Goal: Task Accomplishment & Management: Complete application form

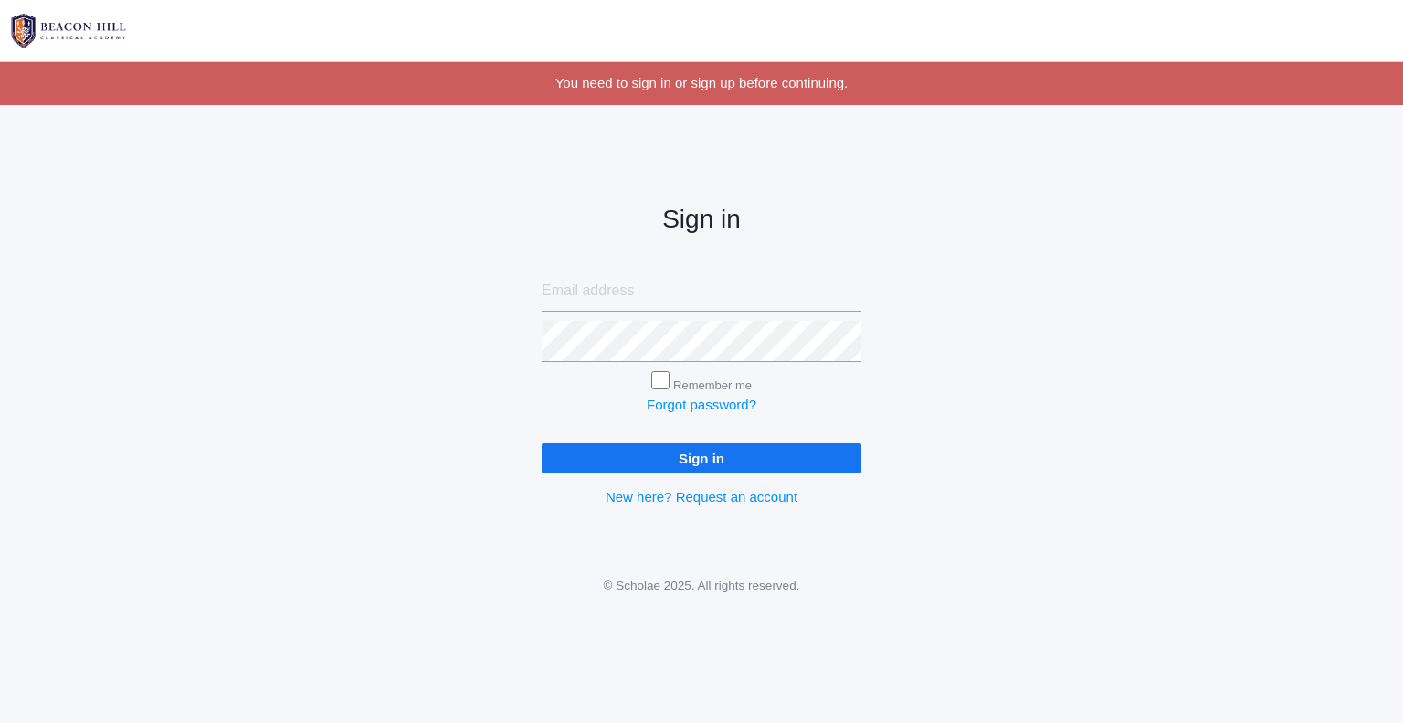
type input "[EMAIL_ADDRESS][DOMAIN_NAME]"
click at [788, 471] on input "Sign in" at bounding box center [702, 458] width 320 height 30
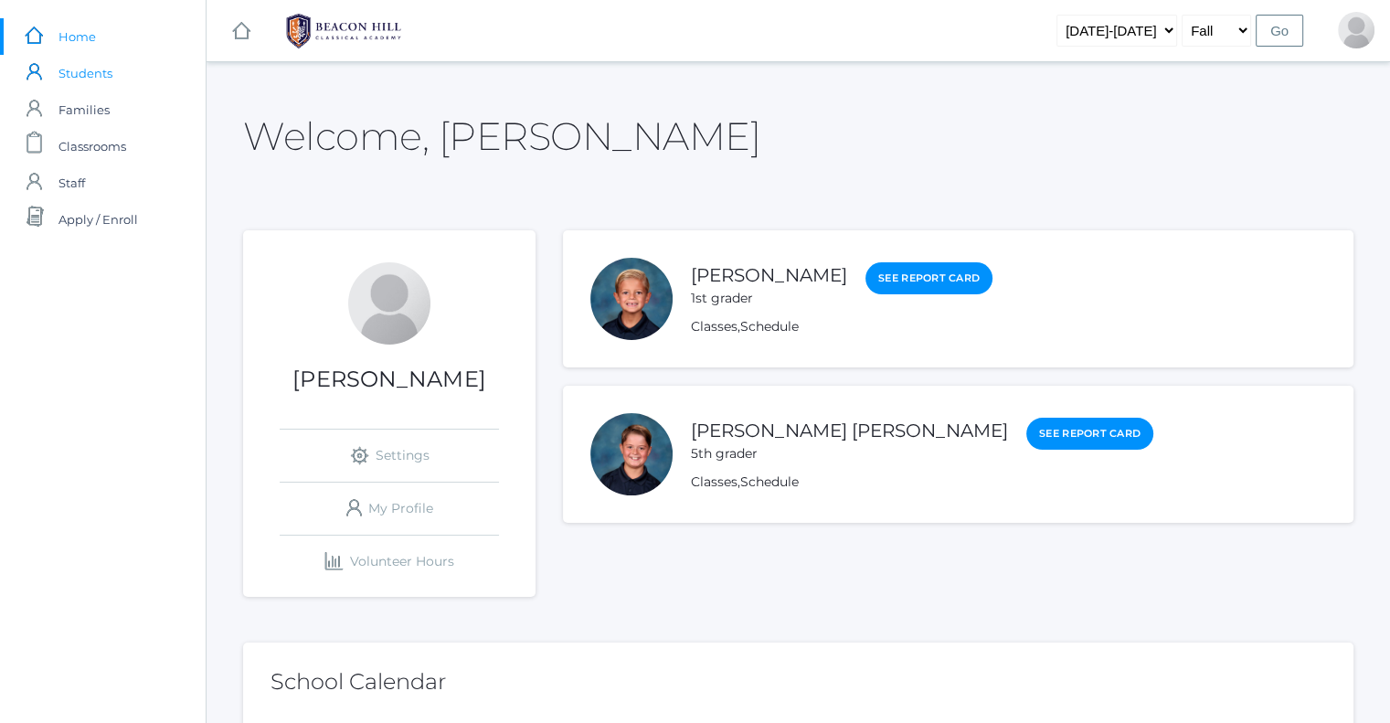
click at [119, 79] on link "icons/user/plain Created with Sketch. Students" at bounding box center [103, 73] width 206 height 37
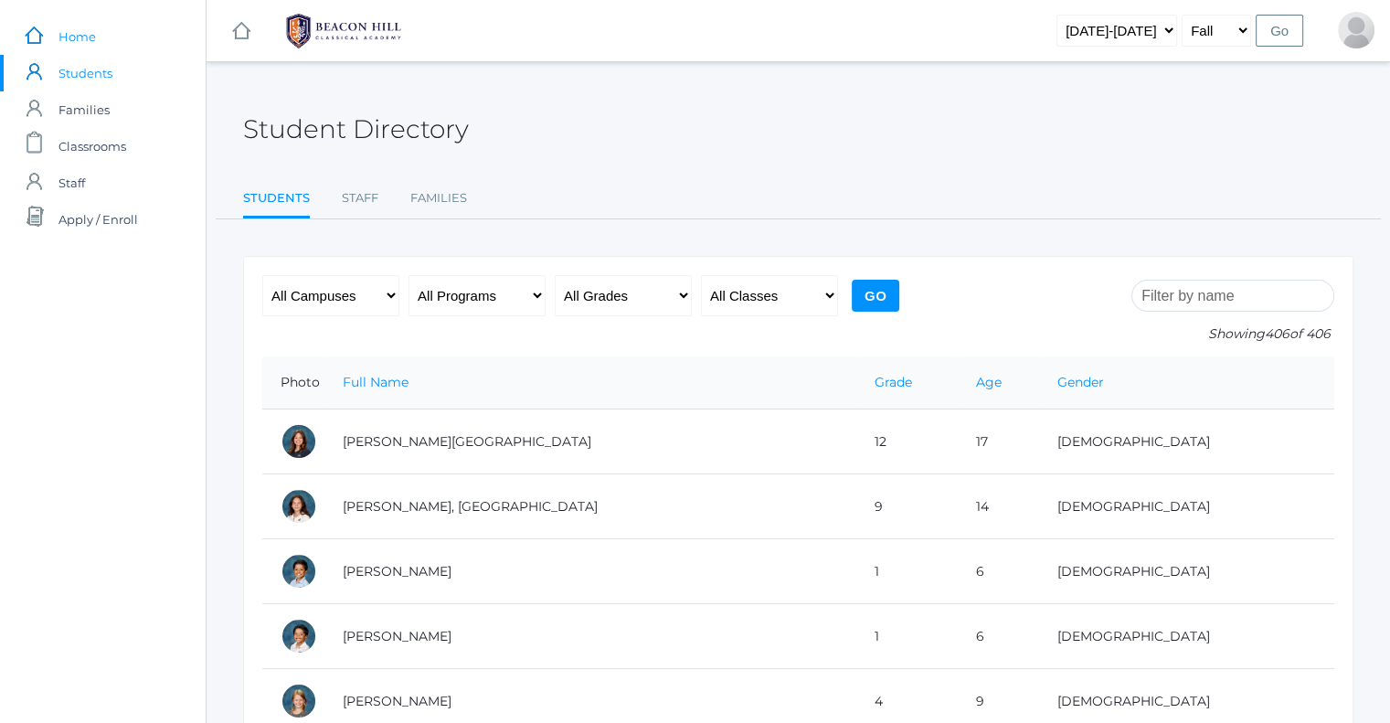
click at [89, 36] on span "Home" at bounding box center [76, 36] width 37 height 37
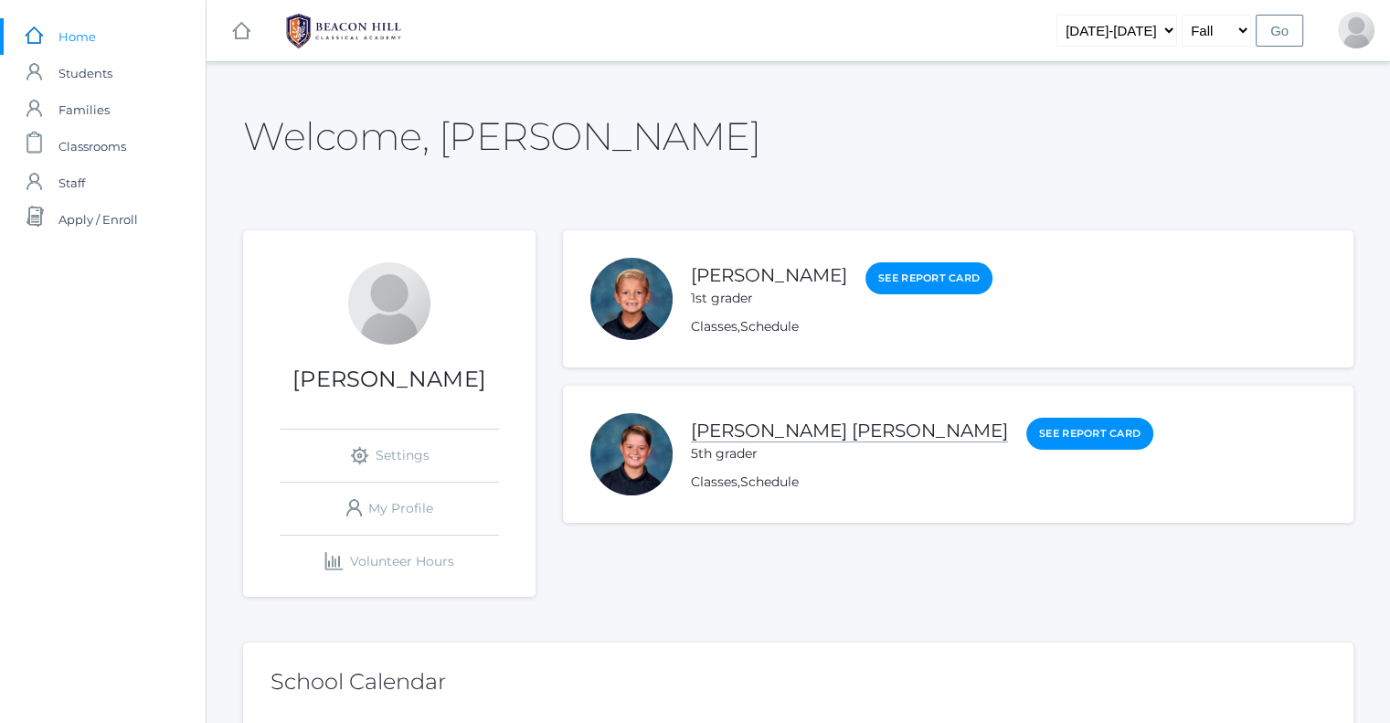
click at [797, 426] on link "[PERSON_NAME] [PERSON_NAME]" at bounding box center [849, 430] width 317 height 23
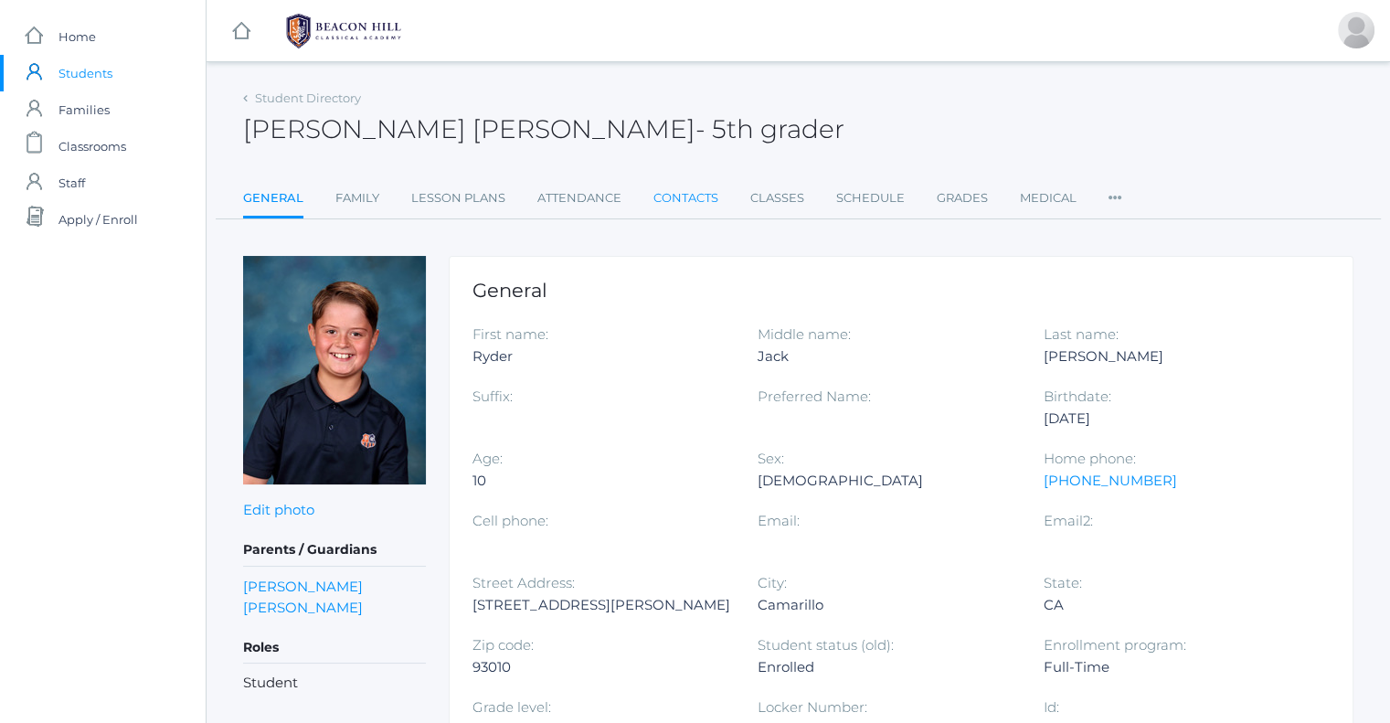
click at [708, 200] on link "Contacts" at bounding box center [685, 198] width 65 height 37
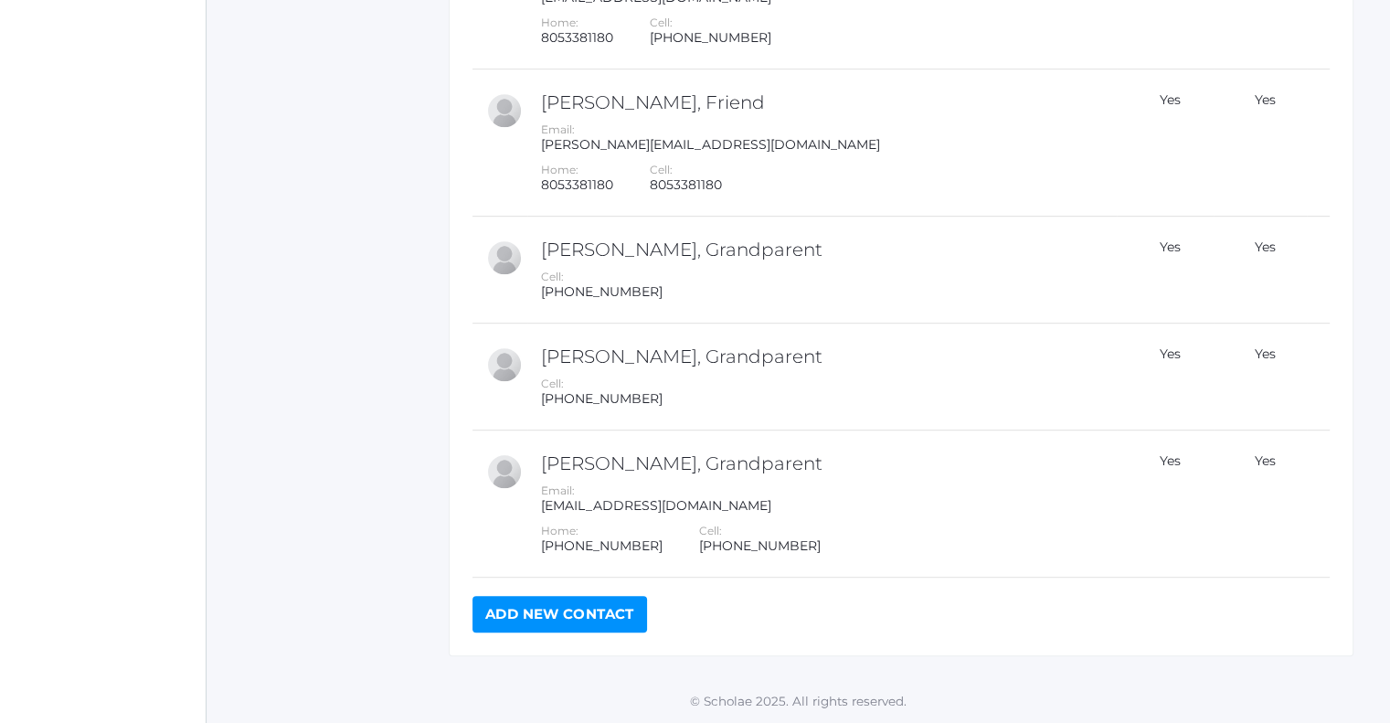
scroll to position [917, 0]
click at [614, 624] on link "Add New Contact" at bounding box center [559, 614] width 174 height 37
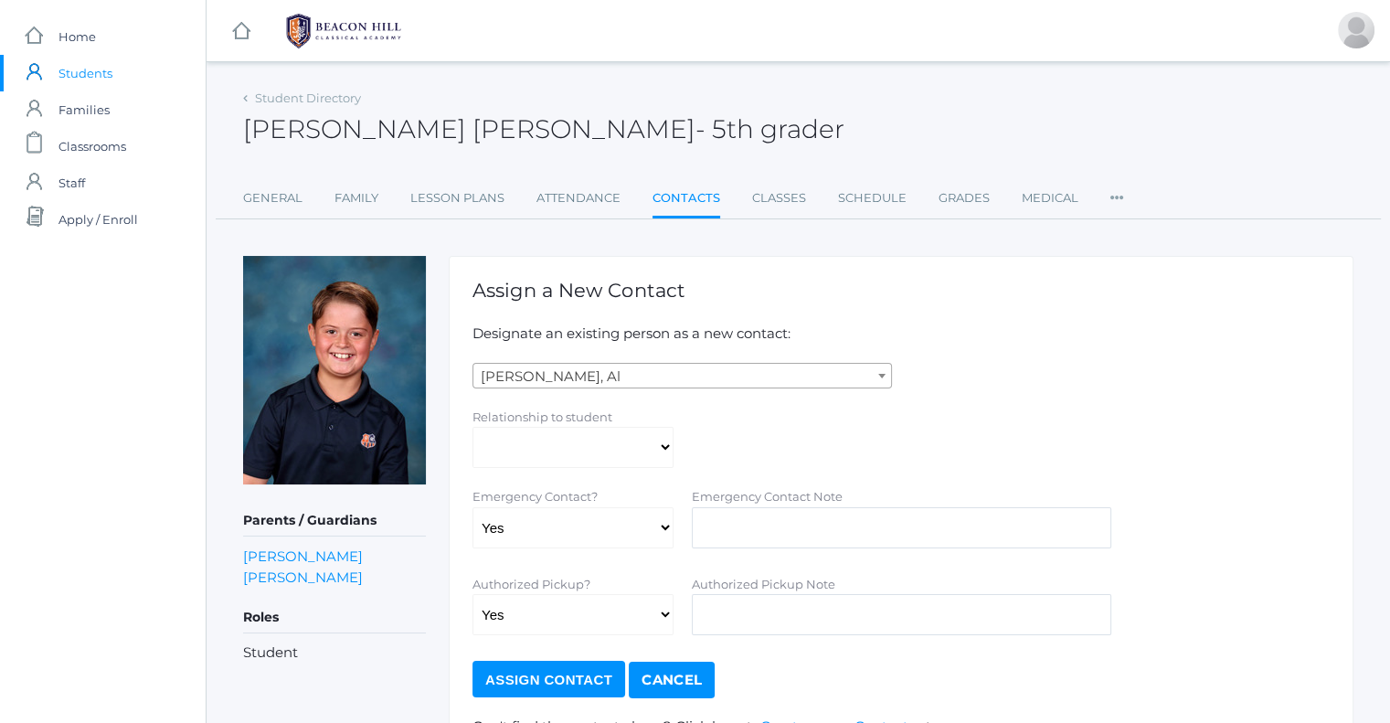
click at [616, 377] on span "[PERSON_NAME], Al" at bounding box center [682, 377] width 418 height 26
type input "k"
click at [877, 280] on h1 "Assign a New Contact" at bounding box center [900, 290] width 857 height 21
click at [547, 443] on select "Aunt Birth Mom Brother Father Friend Grandparent Guardian Mother Other Sister S…" at bounding box center [572, 447] width 201 height 41
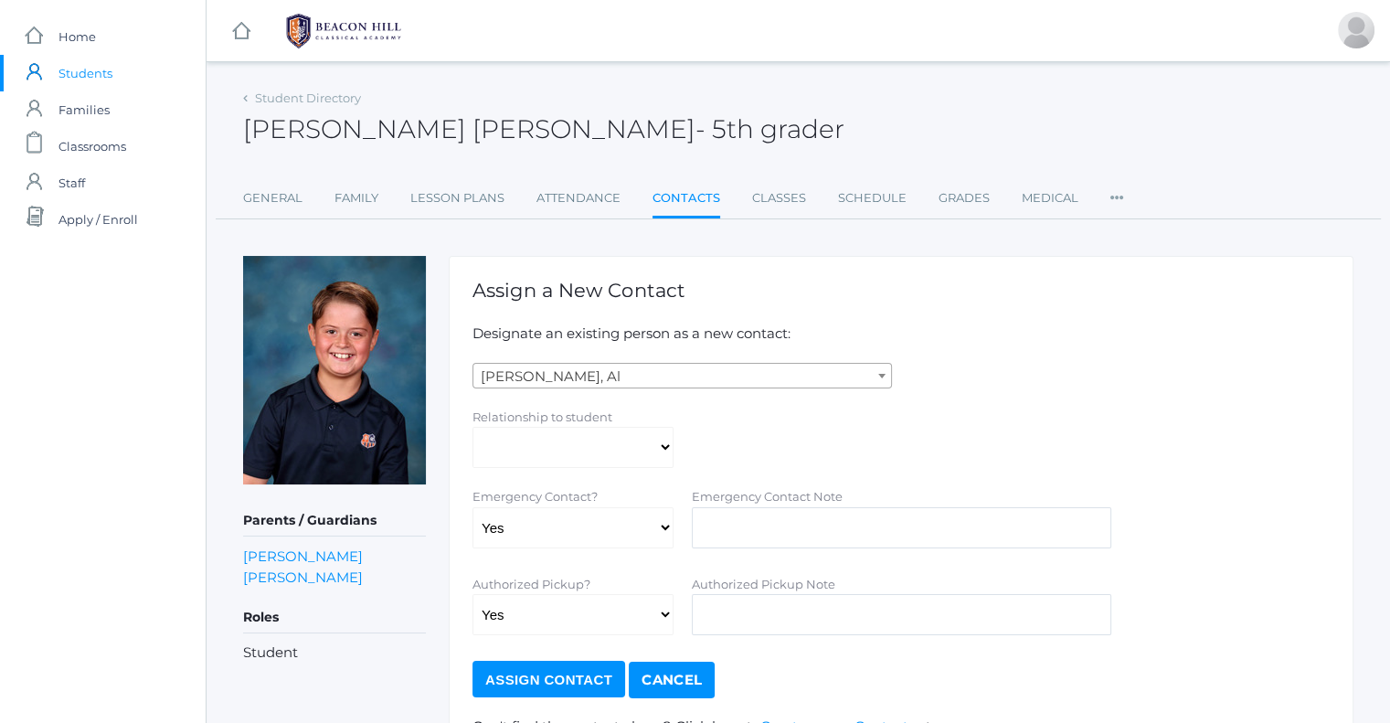
click at [788, 361] on div "Assign a New Contact Designate an existing person as a new contact: Abdulla, Al…" at bounding box center [901, 515] width 904 height 518
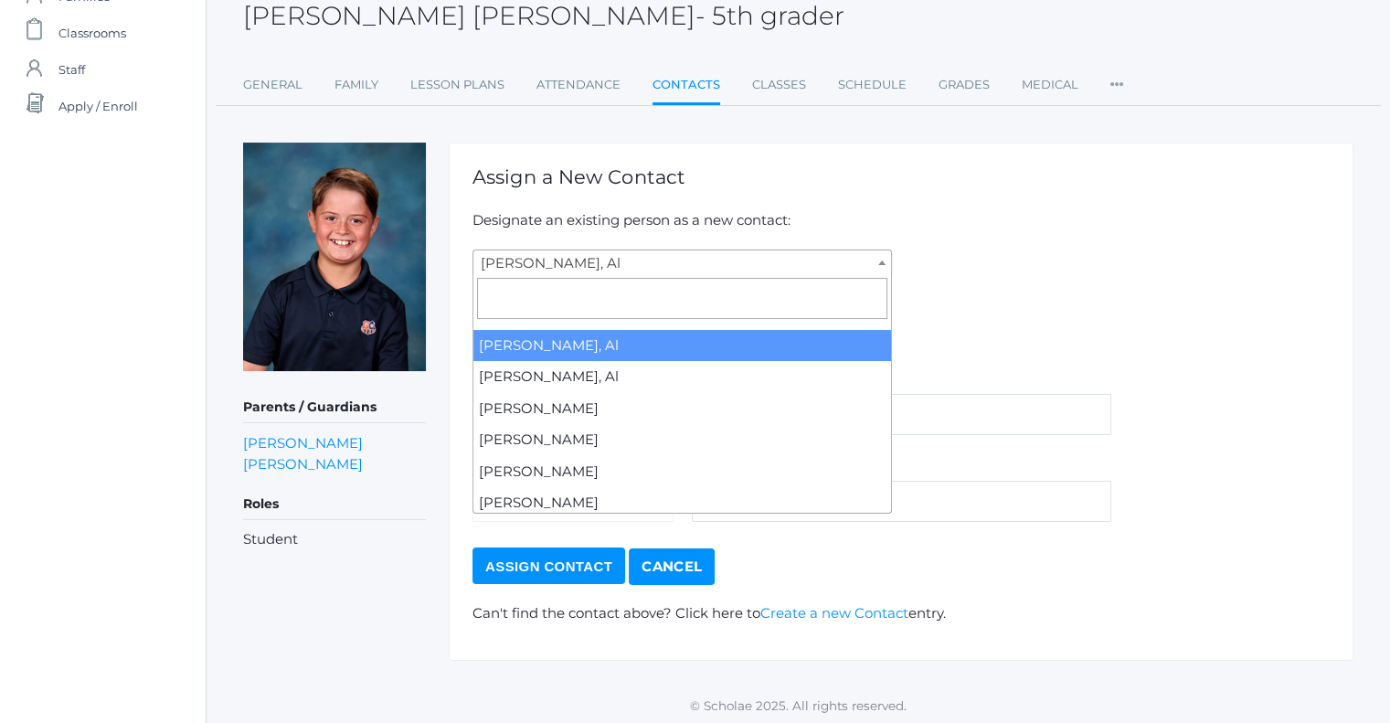
scroll to position [116, 0]
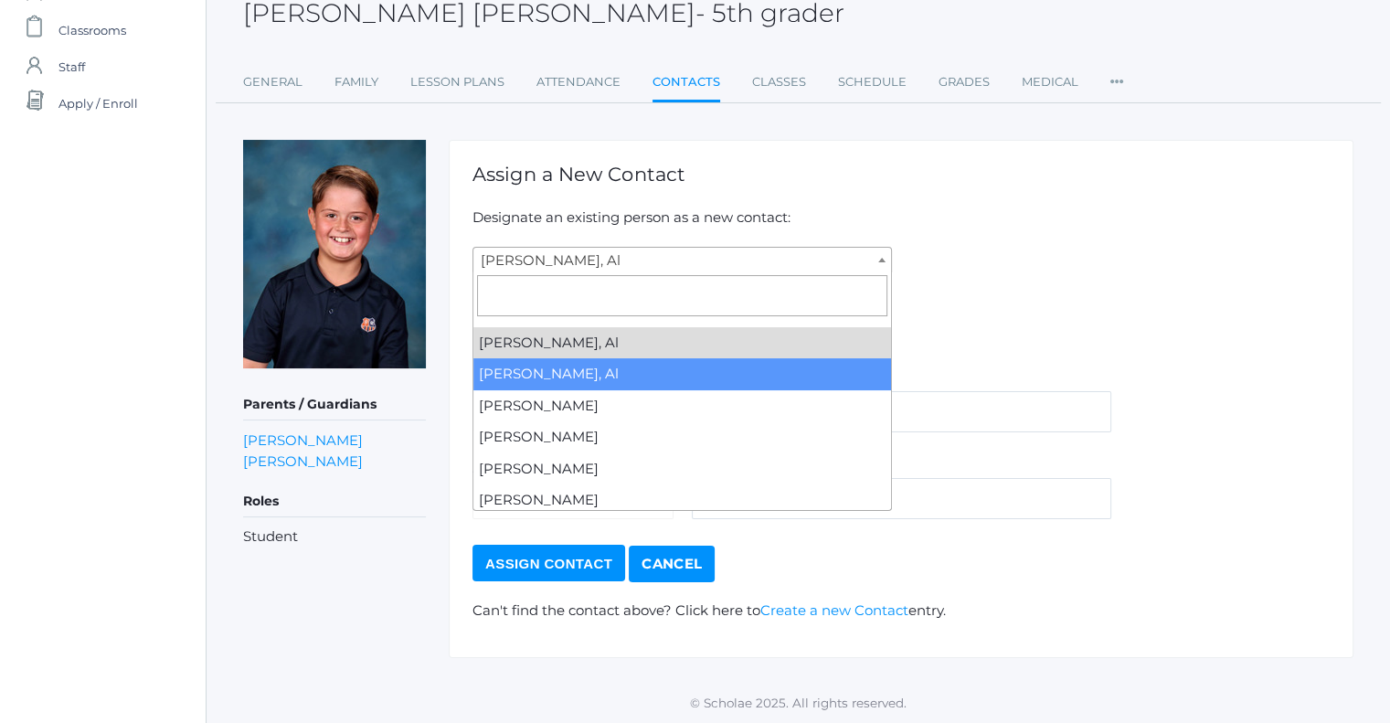
click at [1083, 218] on p "Designate an existing person as a new contact:" at bounding box center [900, 217] width 857 height 21
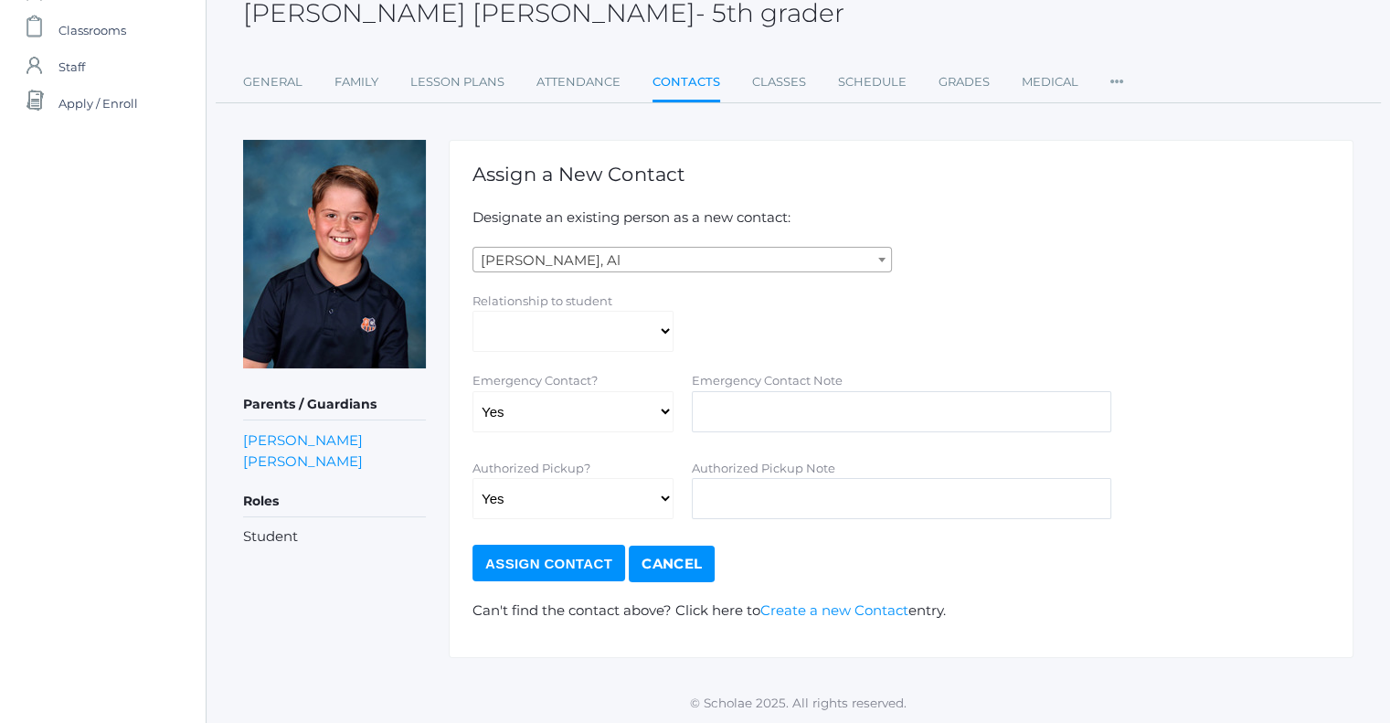
click at [760, 254] on span "[PERSON_NAME], Al" at bounding box center [682, 261] width 418 height 26
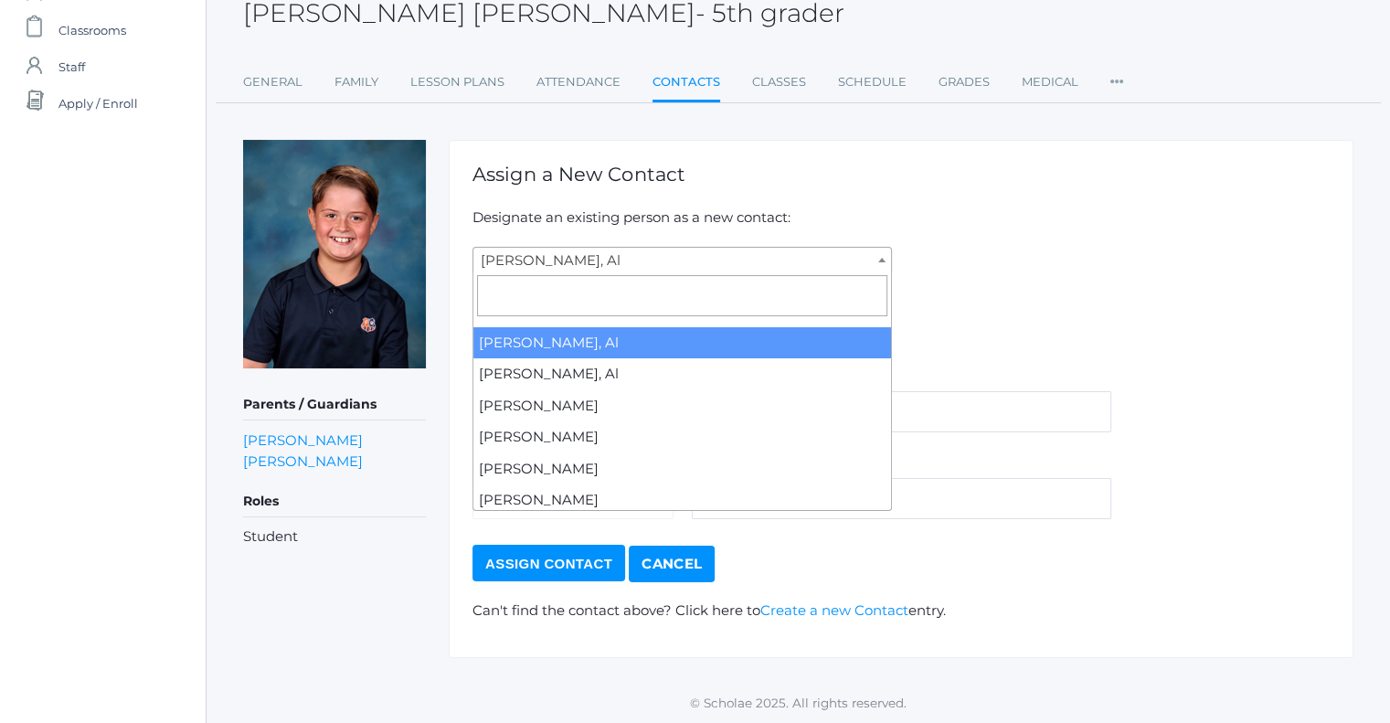
click at [958, 244] on div "Assign a New Contact Designate an existing person as a new contact: Abdulla, Al…" at bounding box center [901, 399] width 904 height 518
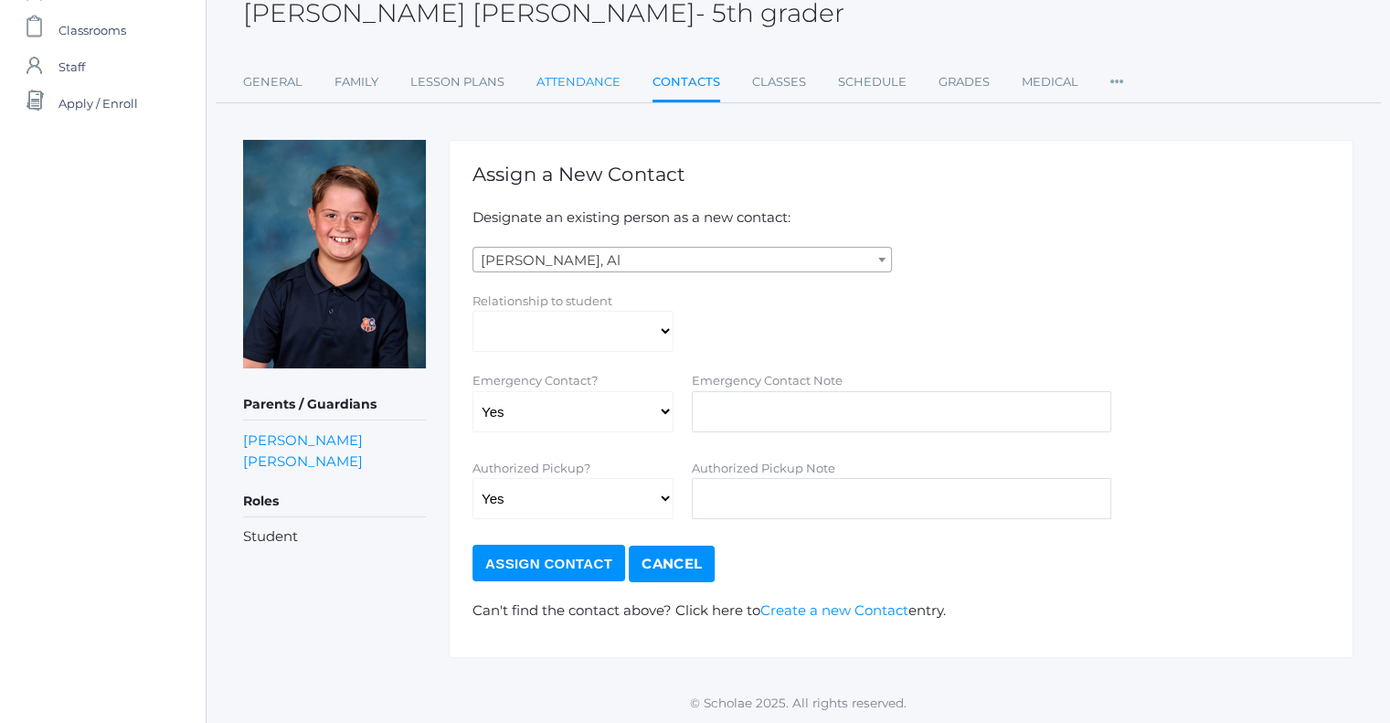
click at [591, 92] on link "Attendance" at bounding box center [578, 82] width 84 height 37
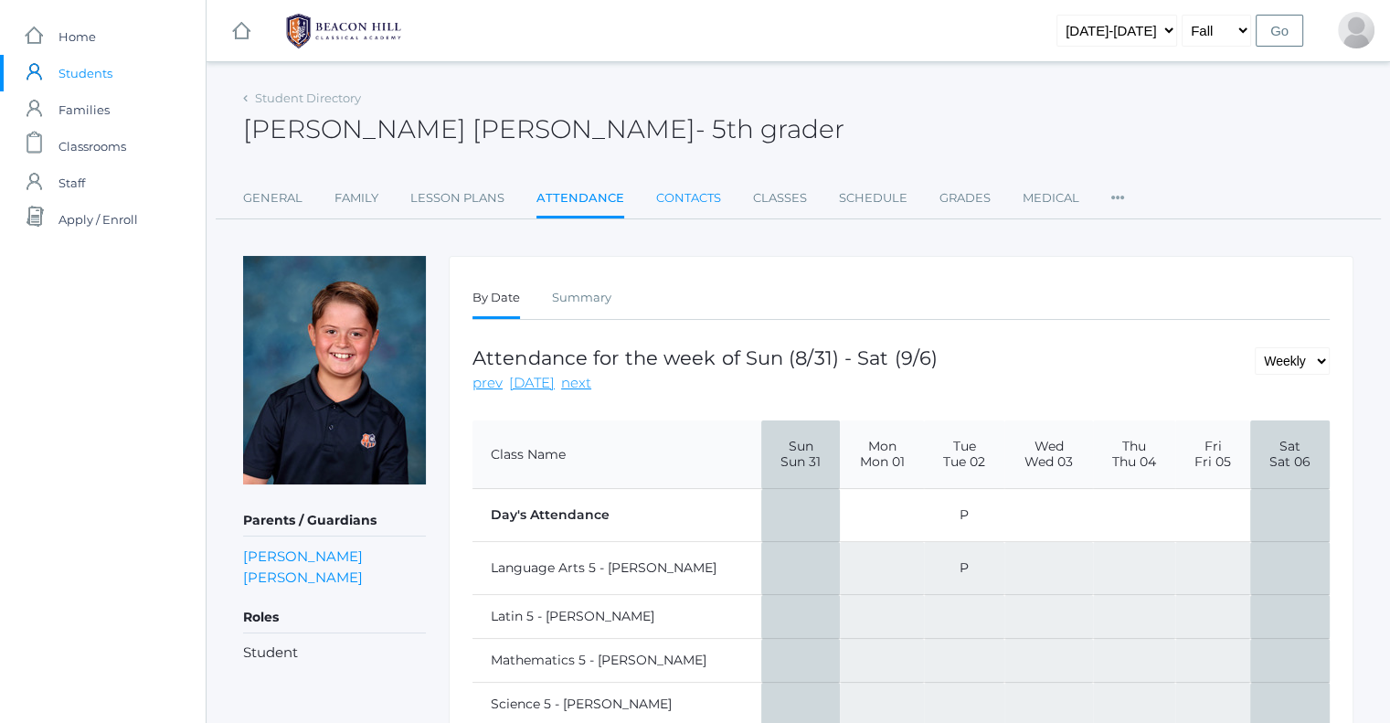
click at [698, 189] on link "Contacts" at bounding box center [688, 198] width 65 height 37
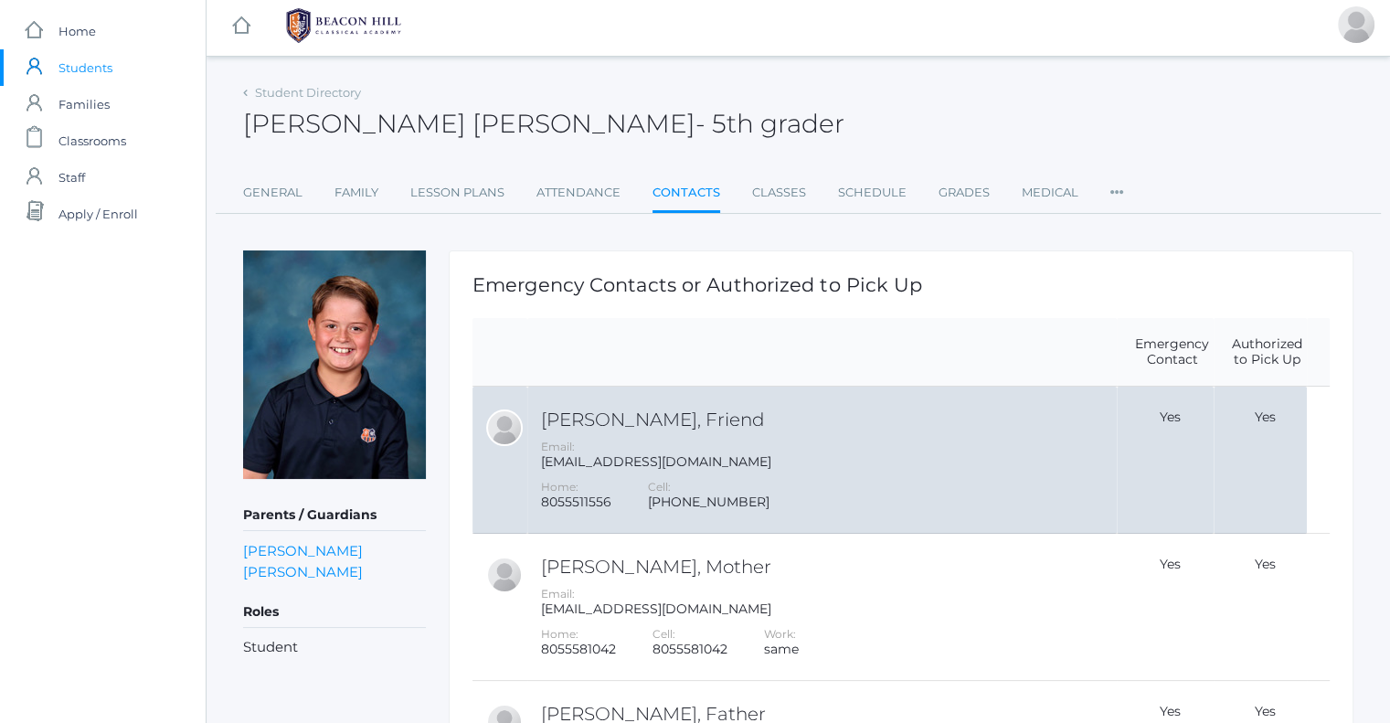
scroll to position [917, 0]
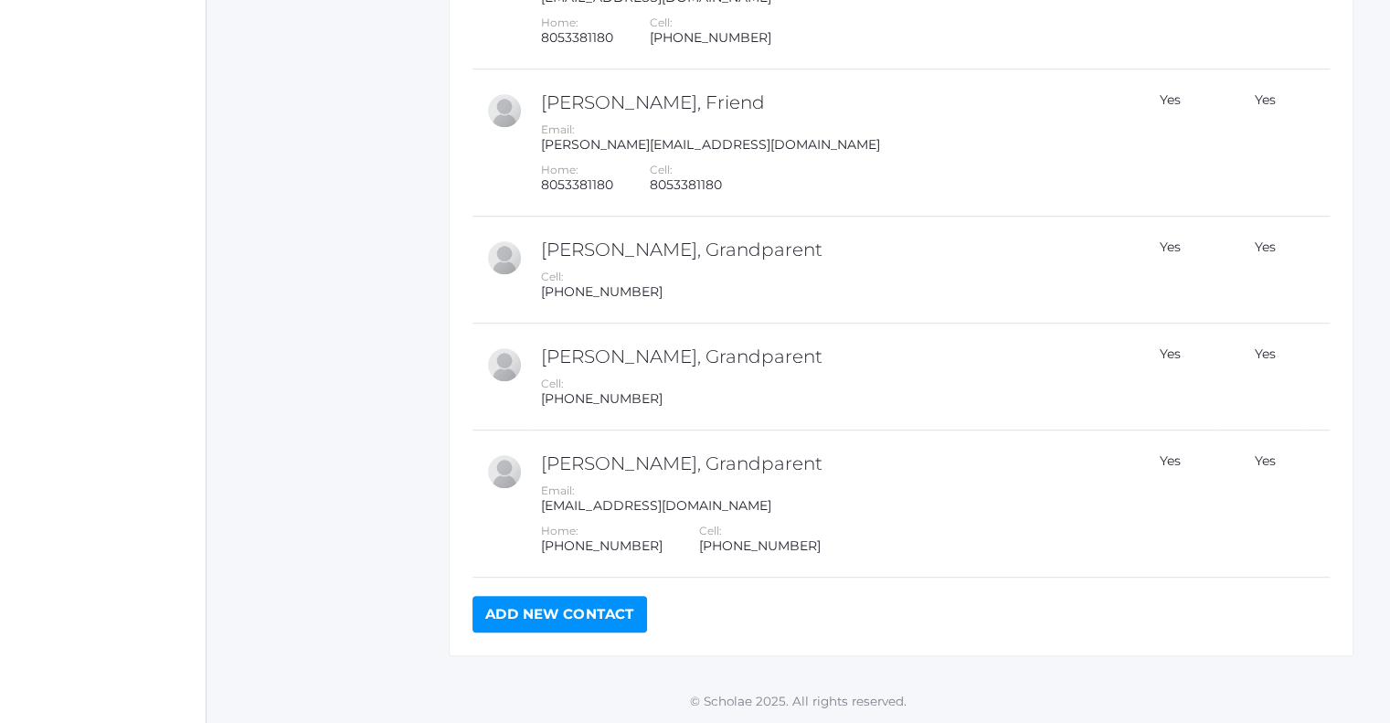
click at [618, 614] on link "Add New Contact" at bounding box center [559, 614] width 174 height 37
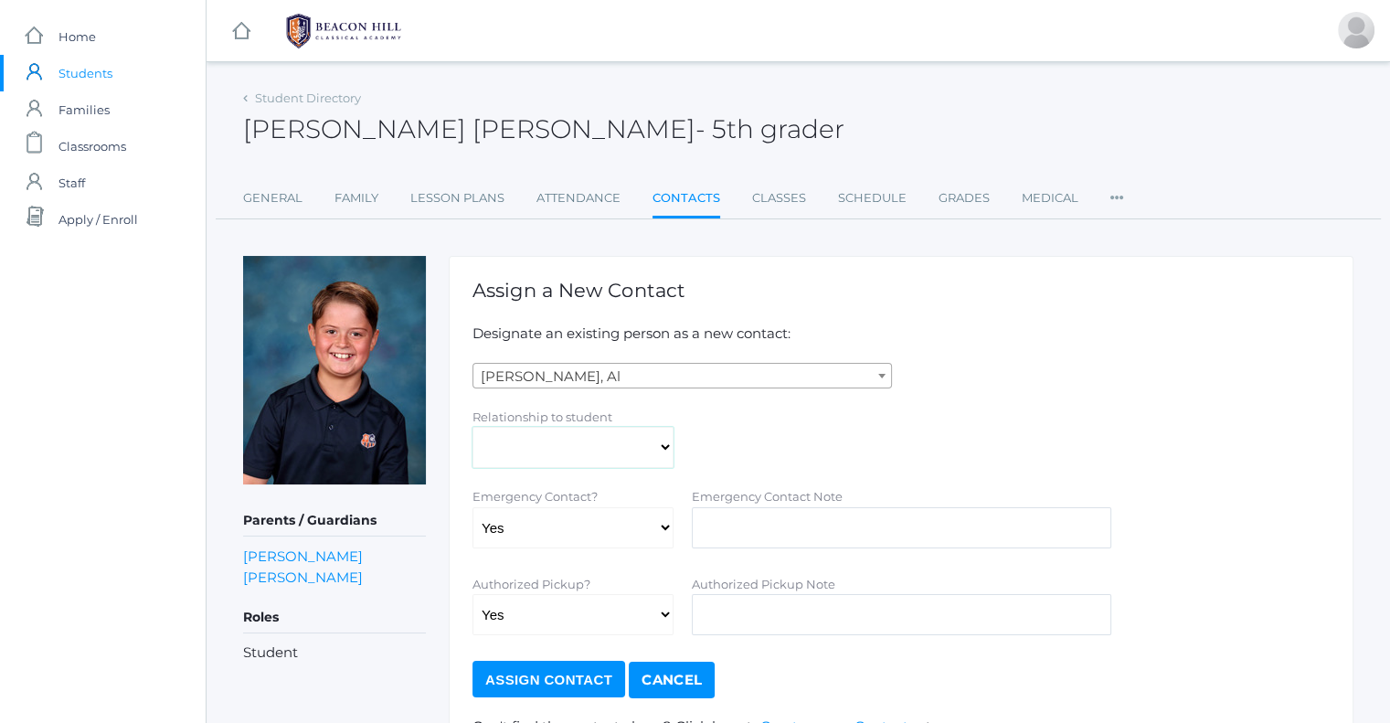
click at [646, 449] on select "Aunt Birth Mom Brother Father Friend Grandparent Guardian Mother Other Sister S…" at bounding box center [572, 447] width 201 height 41
select select "Friend"
click at [472, 427] on select "Aunt Birth Mom Brother Father Friend Grandparent Guardian Mother Other Sister S…" at bounding box center [572, 447] width 201 height 41
click at [522, 532] on select "Yes No" at bounding box center [572, 527] width 201 height 41
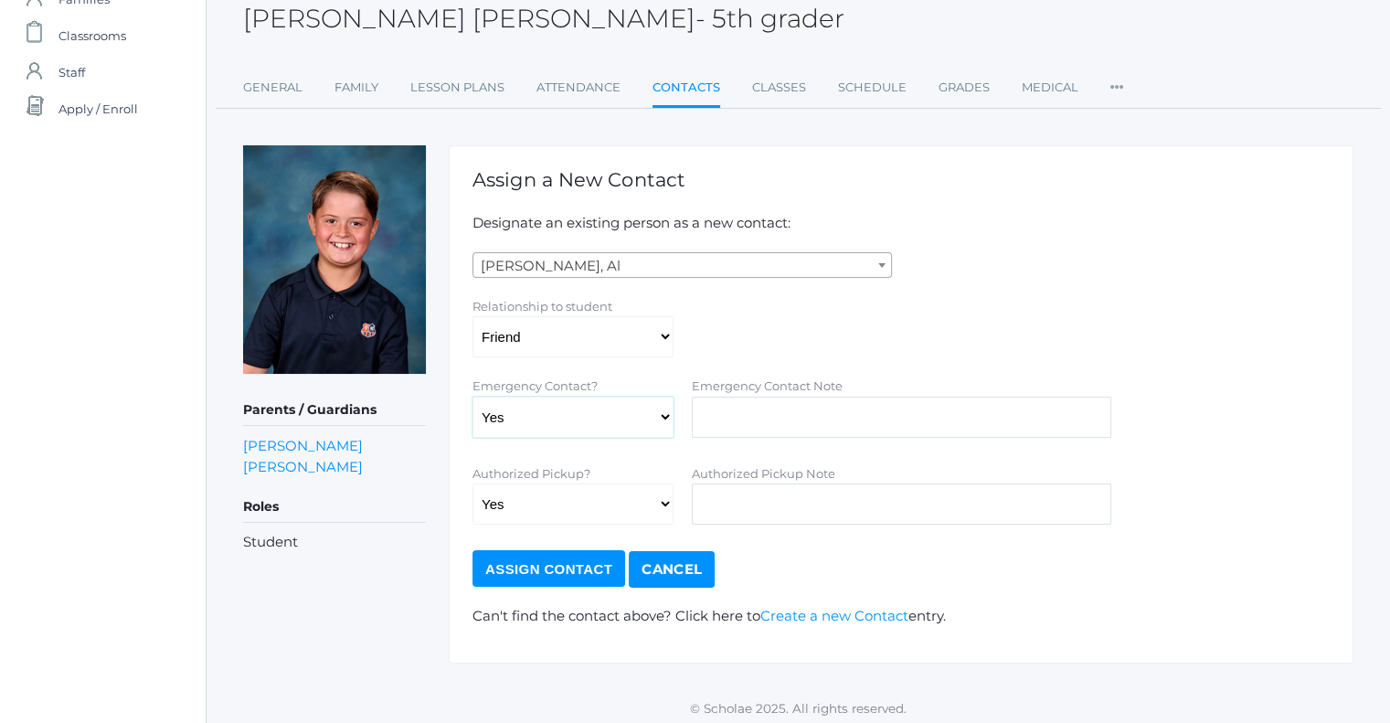
scroll to position [116, 0]
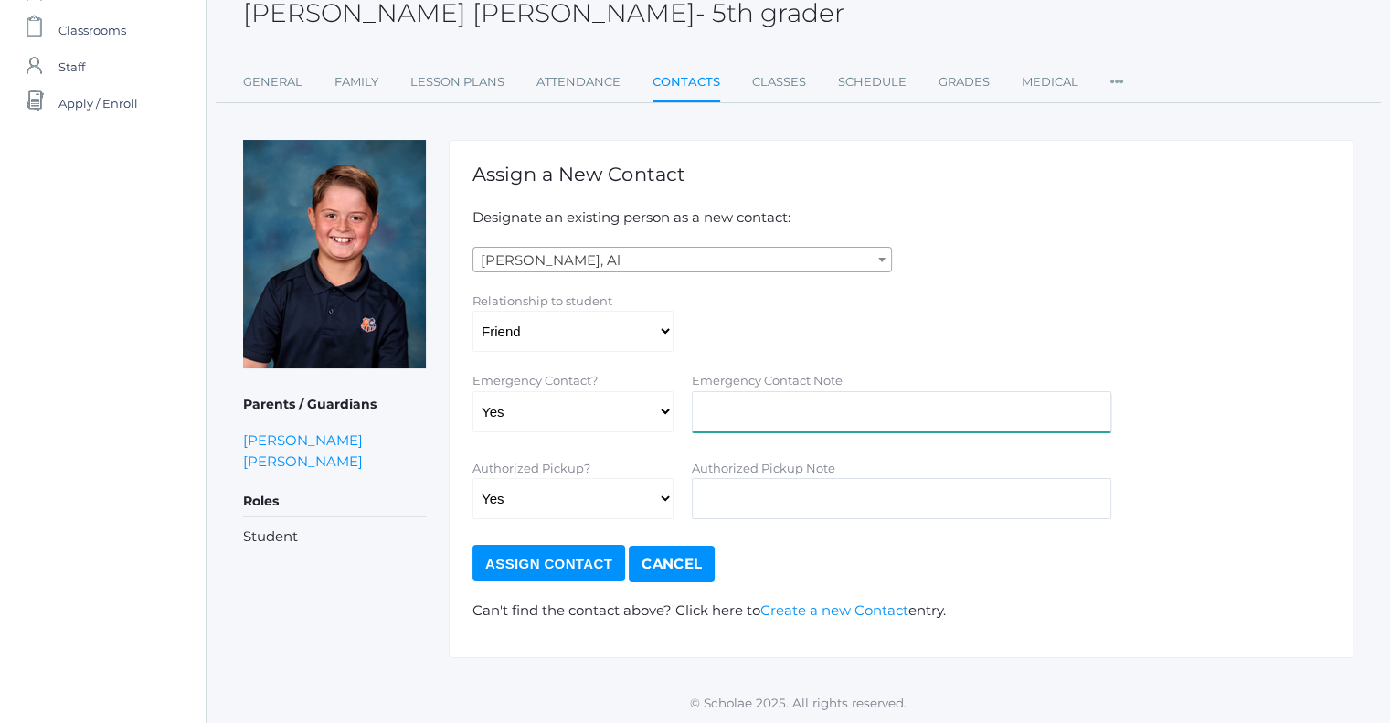
click at [750, 405] on input "text" at bounding box center [901, 411] width 419 height 41
click at [611, 265] on span "[PERSON_NAME], Al" at bounding box center [682, 261] width 418 height 26
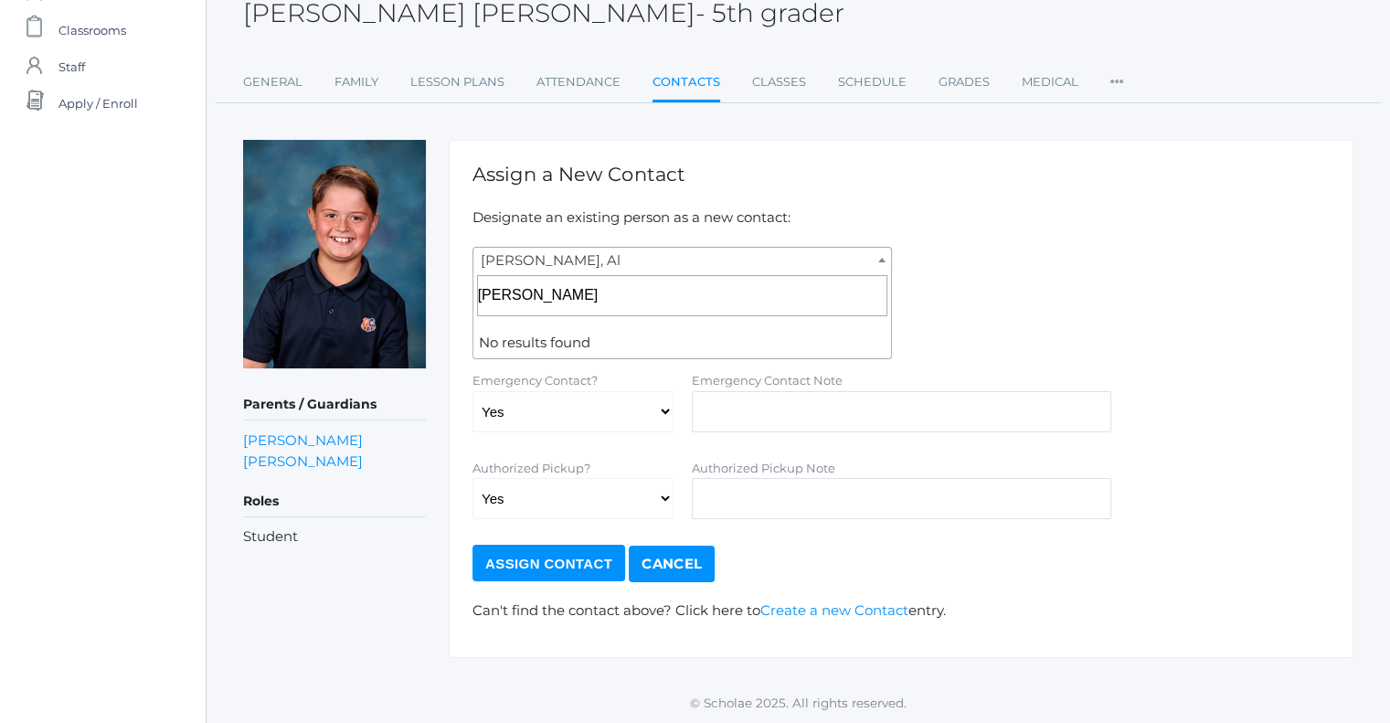
type input "andrea"
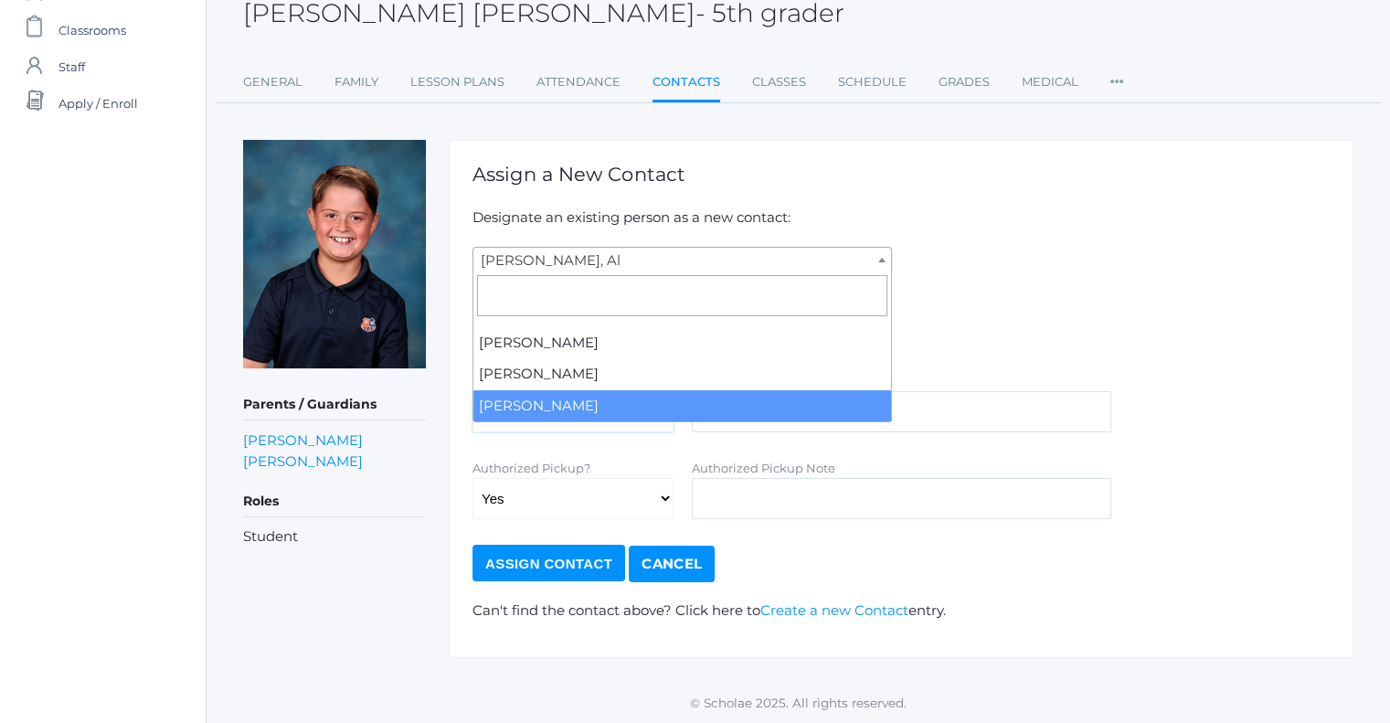
click at [627, 427] on select "Yes No" at bounding box center [572, 411] width 201 height 41
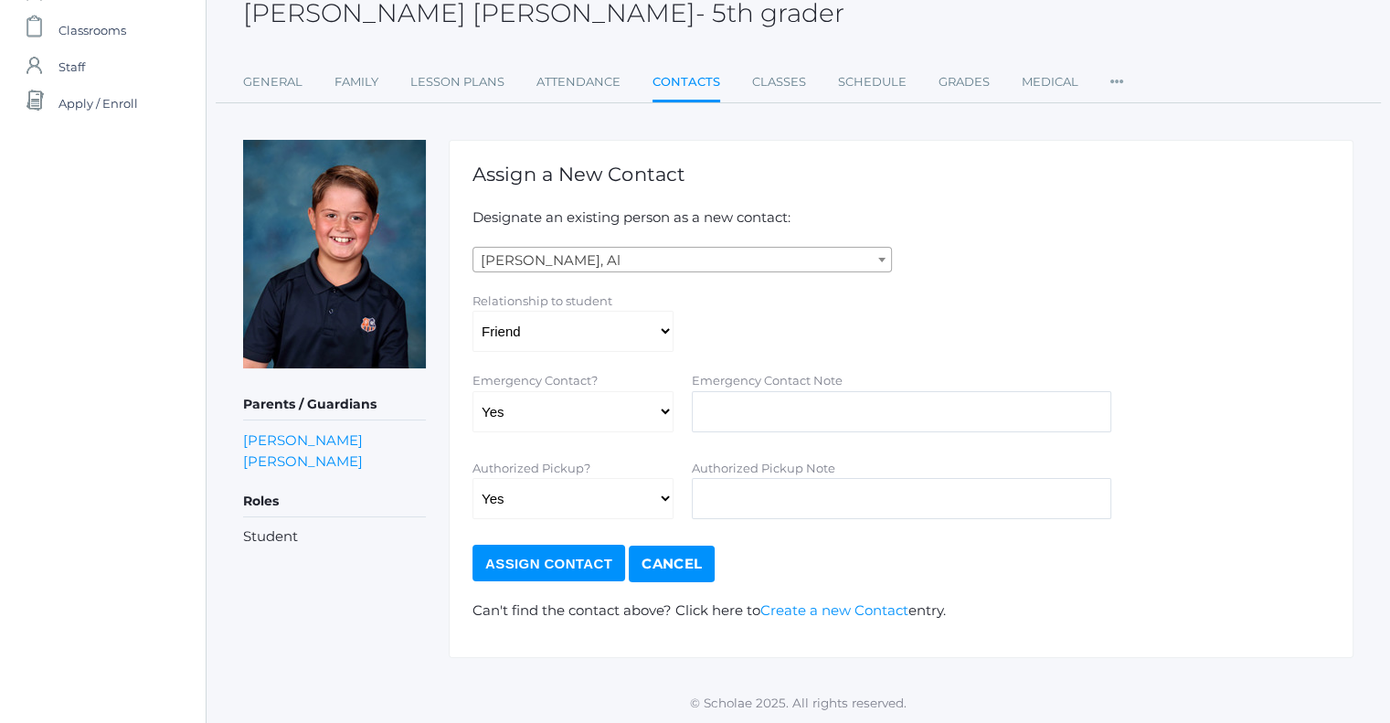
click at [587, 260] on span "[PERSON_NAME], Al" at bounding box center [682, 261] width 418 height 26
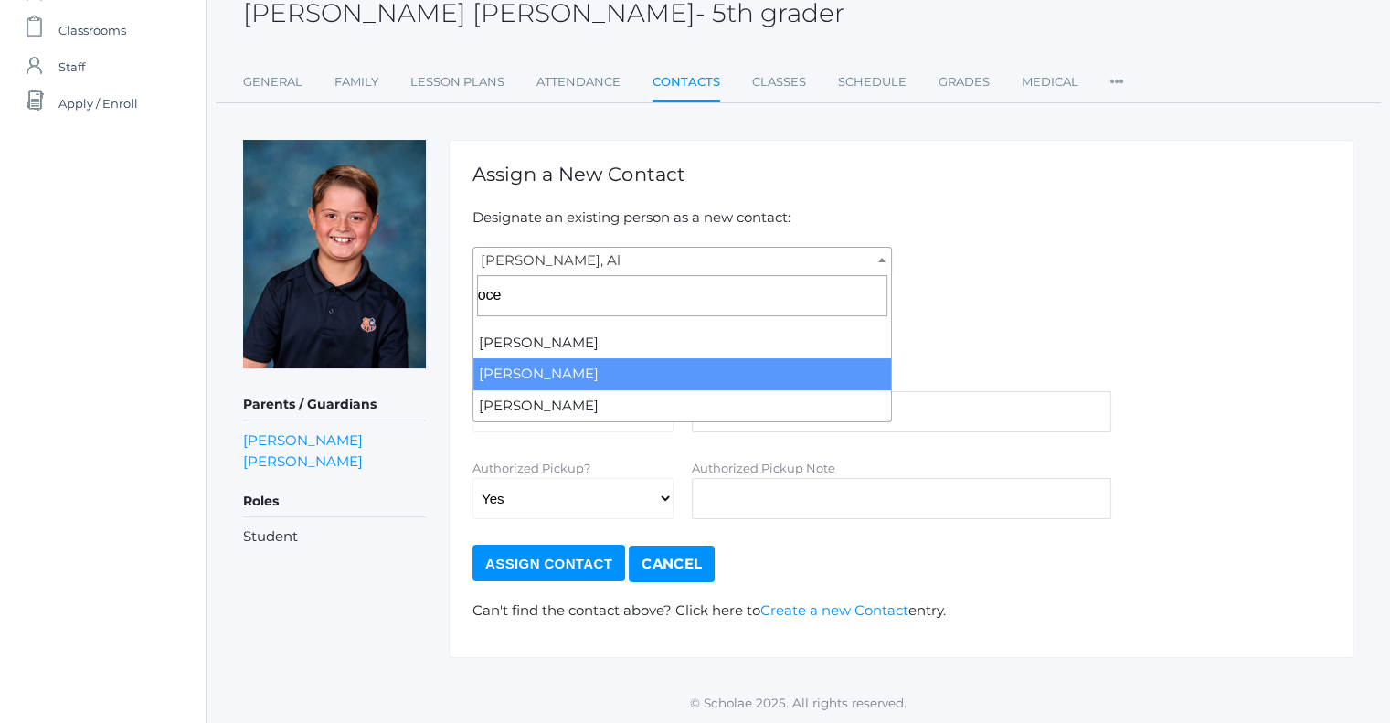
type input "oce"
select select "2522"
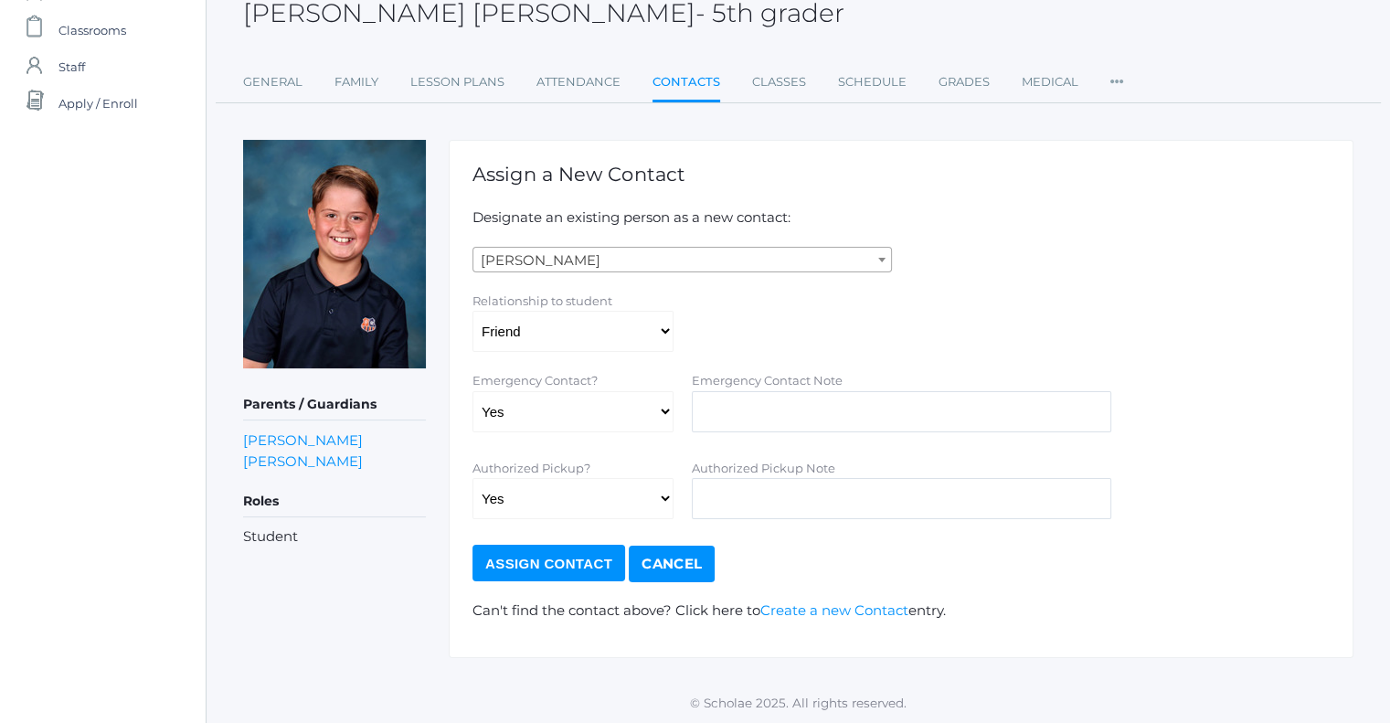
click at [954, 303] on div "Relationship to student Aunt Birth Mom Brother Father Friend Grandparent Guardi…" at bounding box center [900, 322] width 875 height 62
click at [611, 417] on select "Yes No" at bounding box center [572, 411] width 201 height 41
select select "false"
click at [472, 391] on select "Yes No" at bounding box center [572, 411] width 201 height 41
click at [546, 558] on input "Assign Contact" at bounding box center [548, 563] width 153 height 37
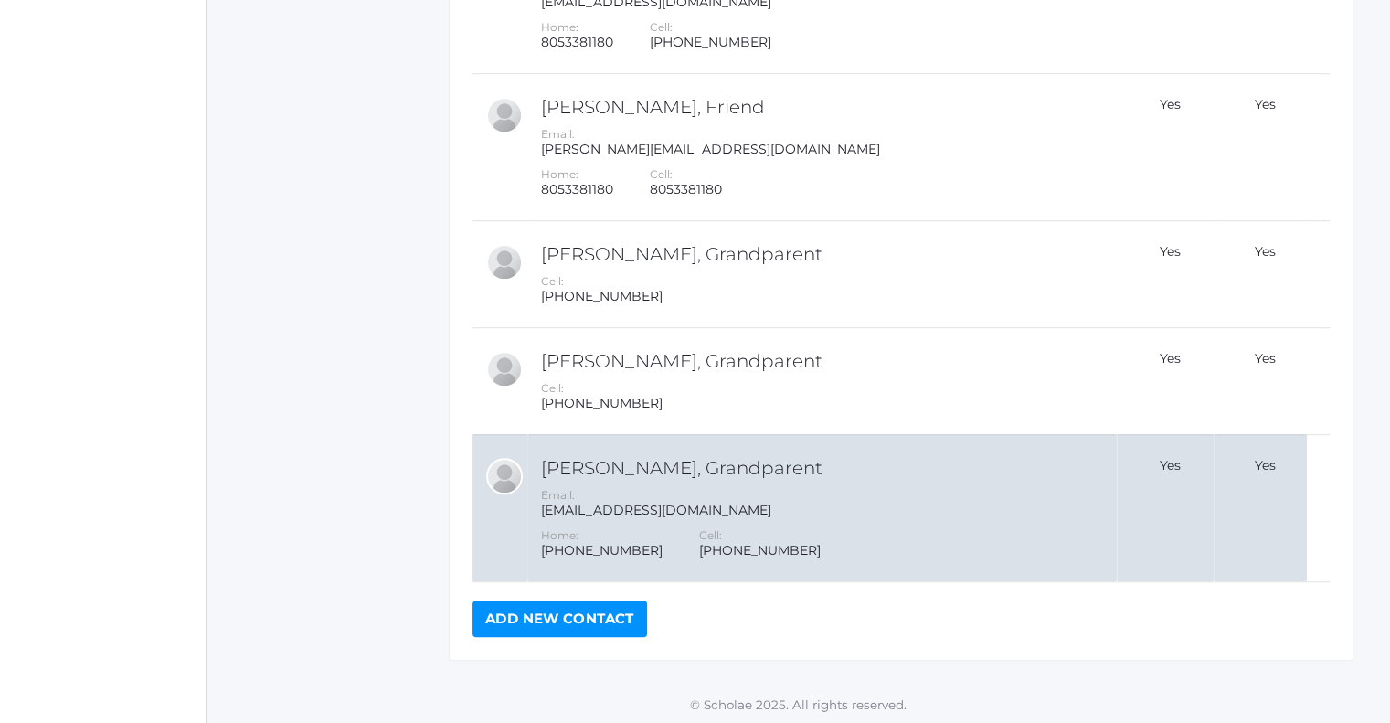
scroll to position [1108, 0]
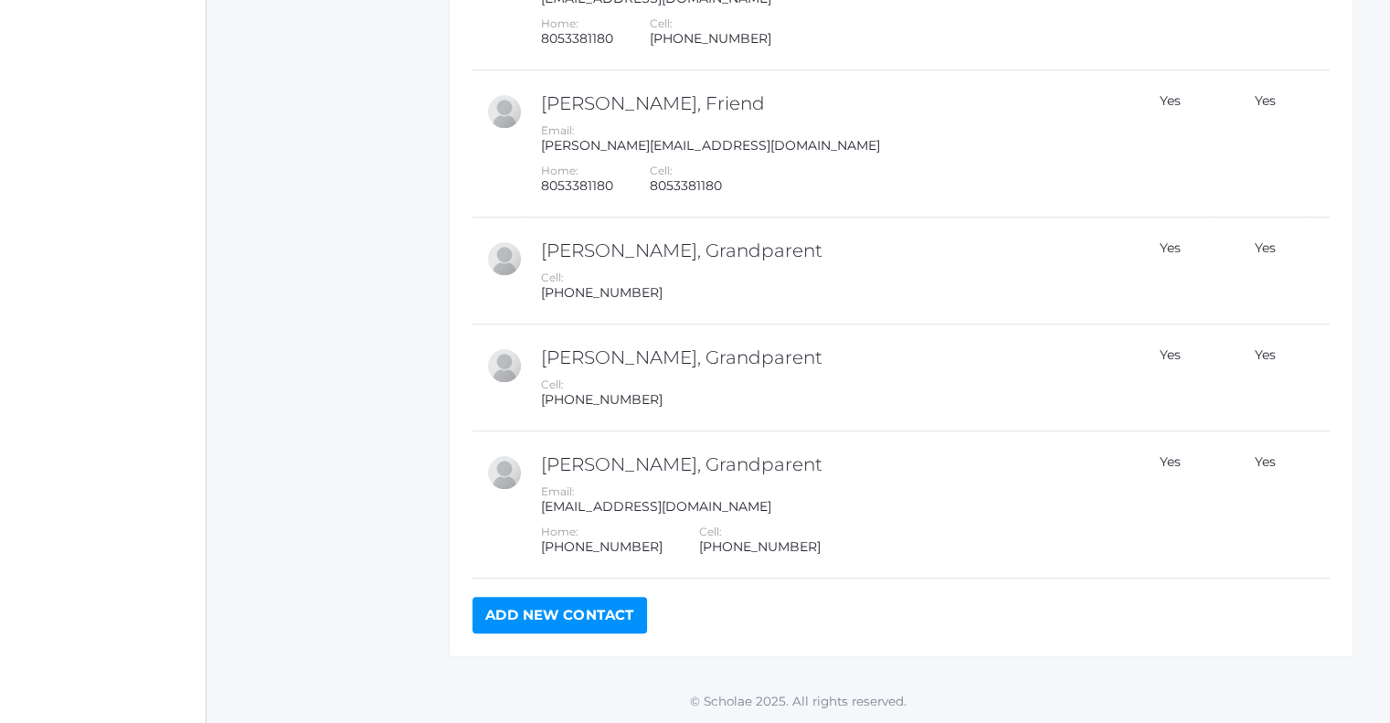
click at [587, 604] on link "Add New Contact" at bounding box center [559, 615] width 174 height 37
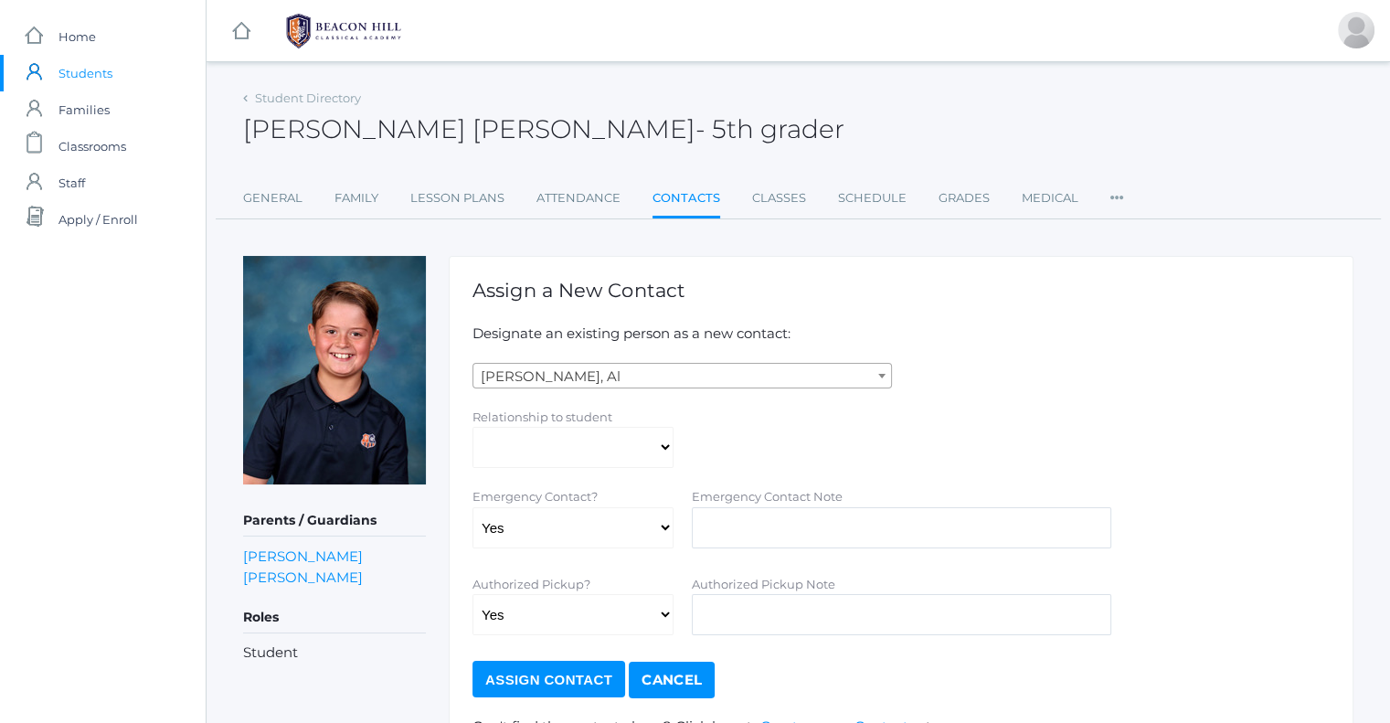
click at [571, 372] on span "[PERSON_NAME], Al" at bounding box center [682, 377] width 418 height 26
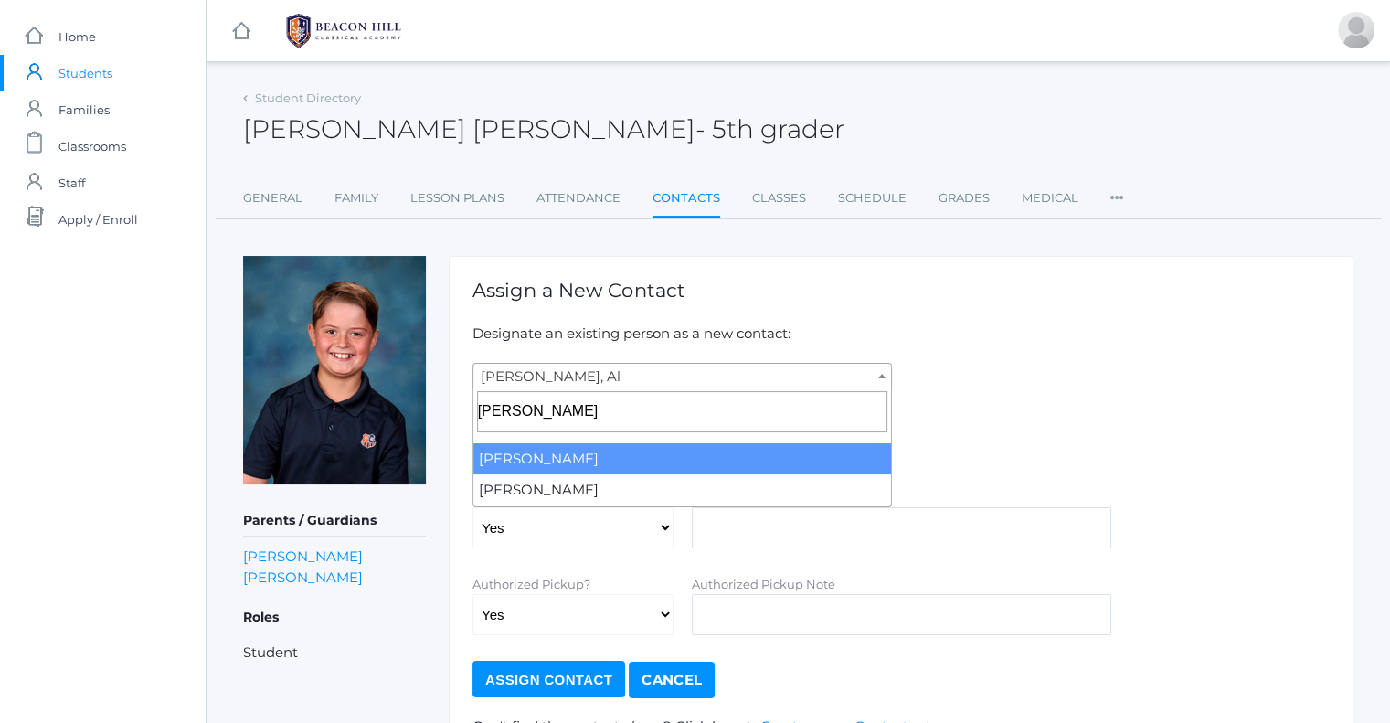
type input "kilian"
select select "2679"
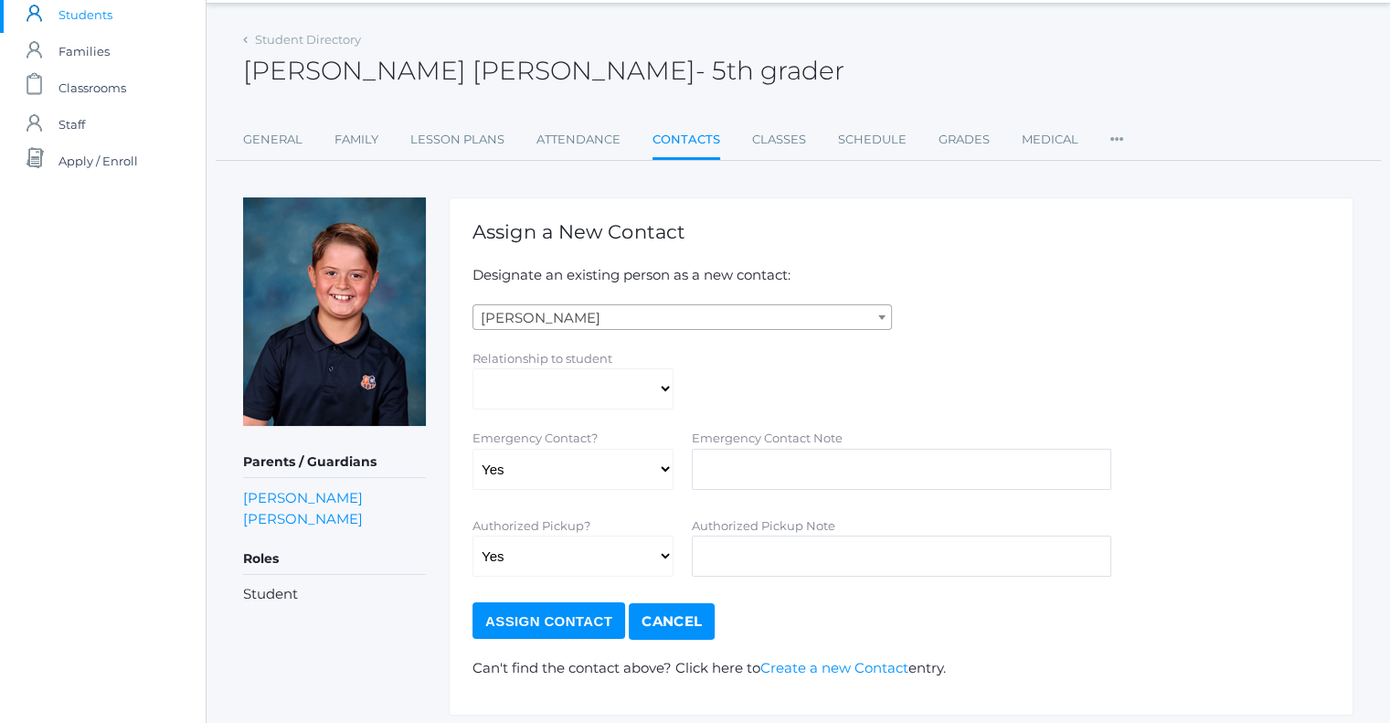
scroll to position [91, 0]
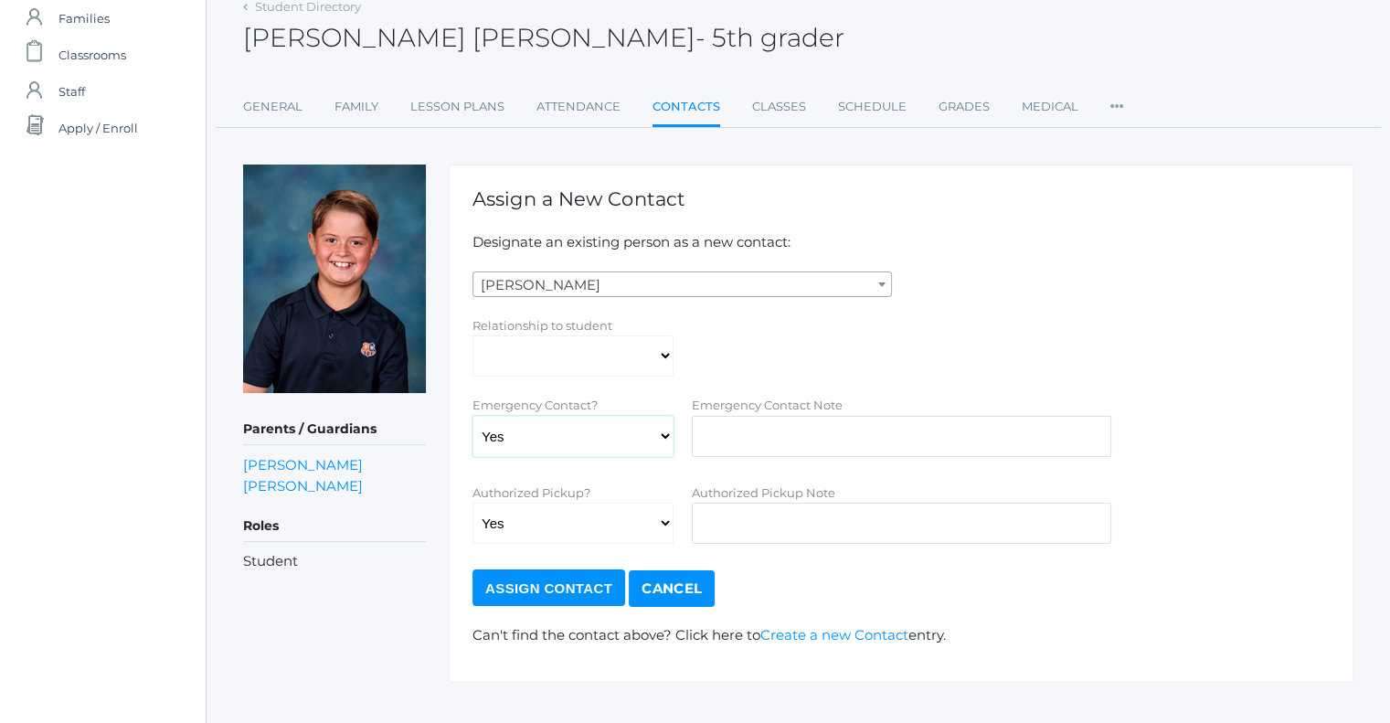
click at [648, 438] on select "Yes No" at bounding box center [572, 436] width 201 height 41
select select "false"
click at [472, 416] on select "Yes No" at bounding box center [572, 436] width 201 height 41
click at [574, 602] on input "Assign Contact" at bounding box center [548, 587] width 153 height 37
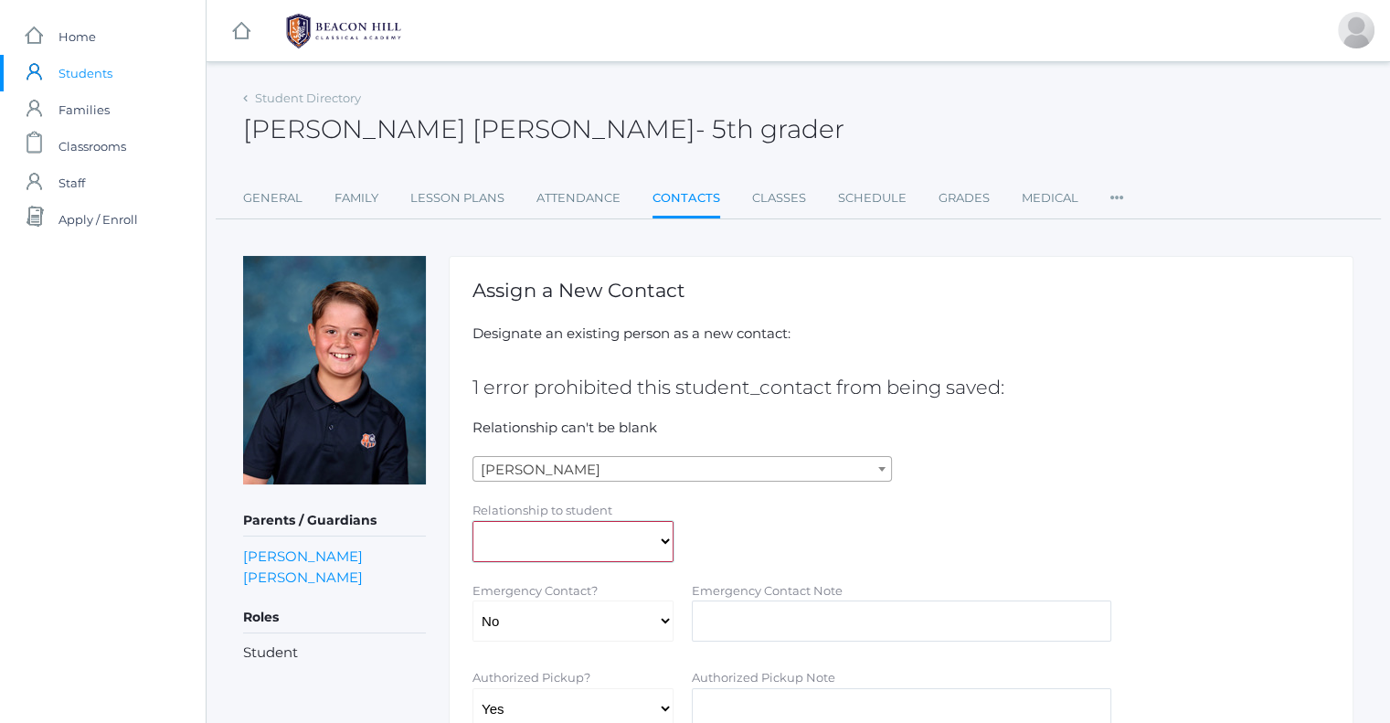
click at [541, 547] on select "Aunt Birth Mom Brother Father Friend Grandparent Guardian Mother Other Sister S…" at bounding box center [572, 541] width 201 height 41
select select "Friend"
click at [472, 521] on select "Aunt Birth Mom Brother Father Friend Grandparent Guardian Mother Other Sister S…" at bounding box center [572, 541] width 201 height 41
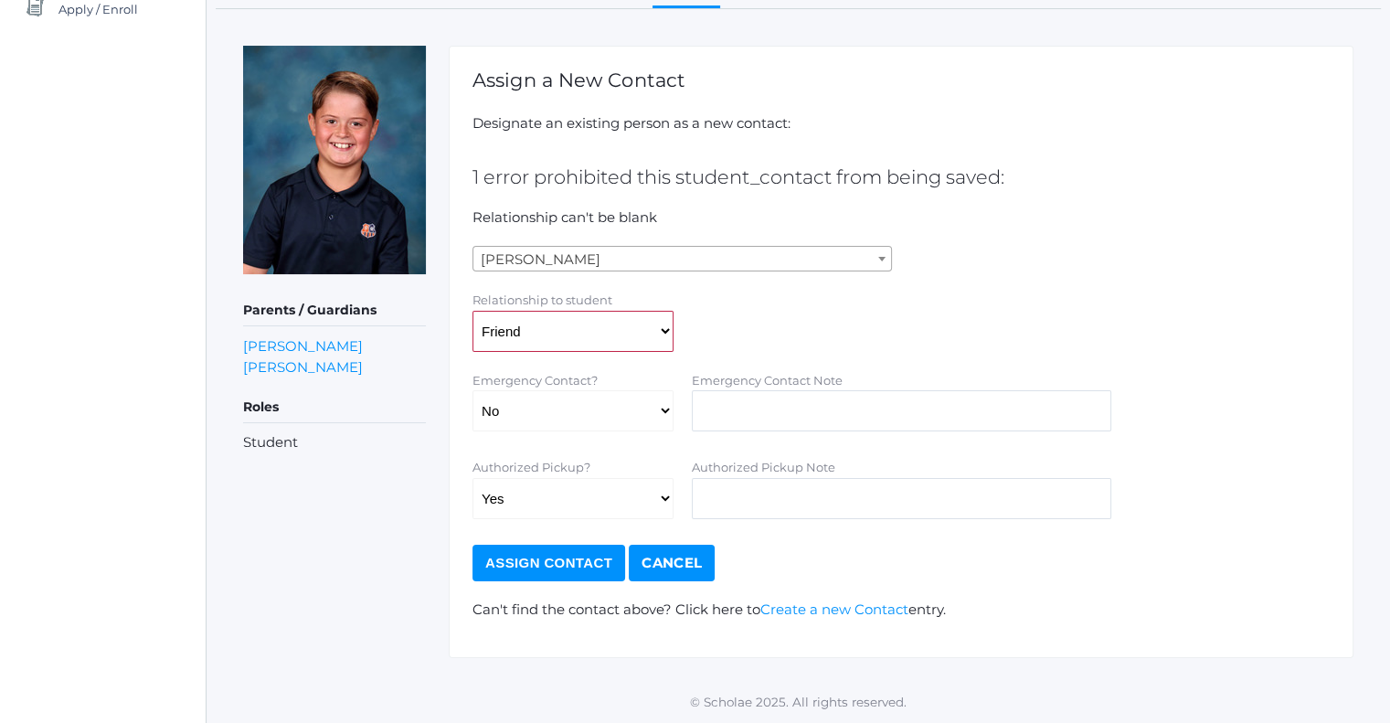
click at [570, 569] on input "Assign Contact" at bounding box center [548, 563] width 153 height 37
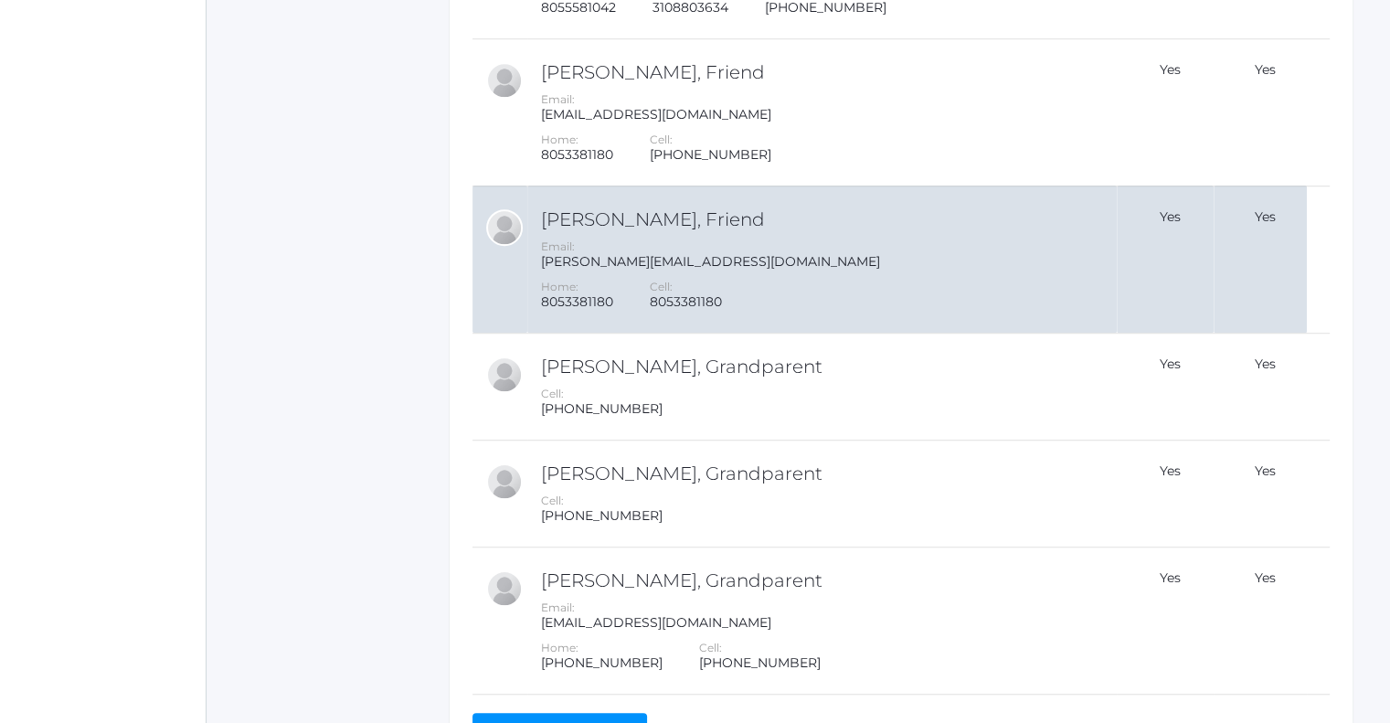
scroll to position [1257, 0]
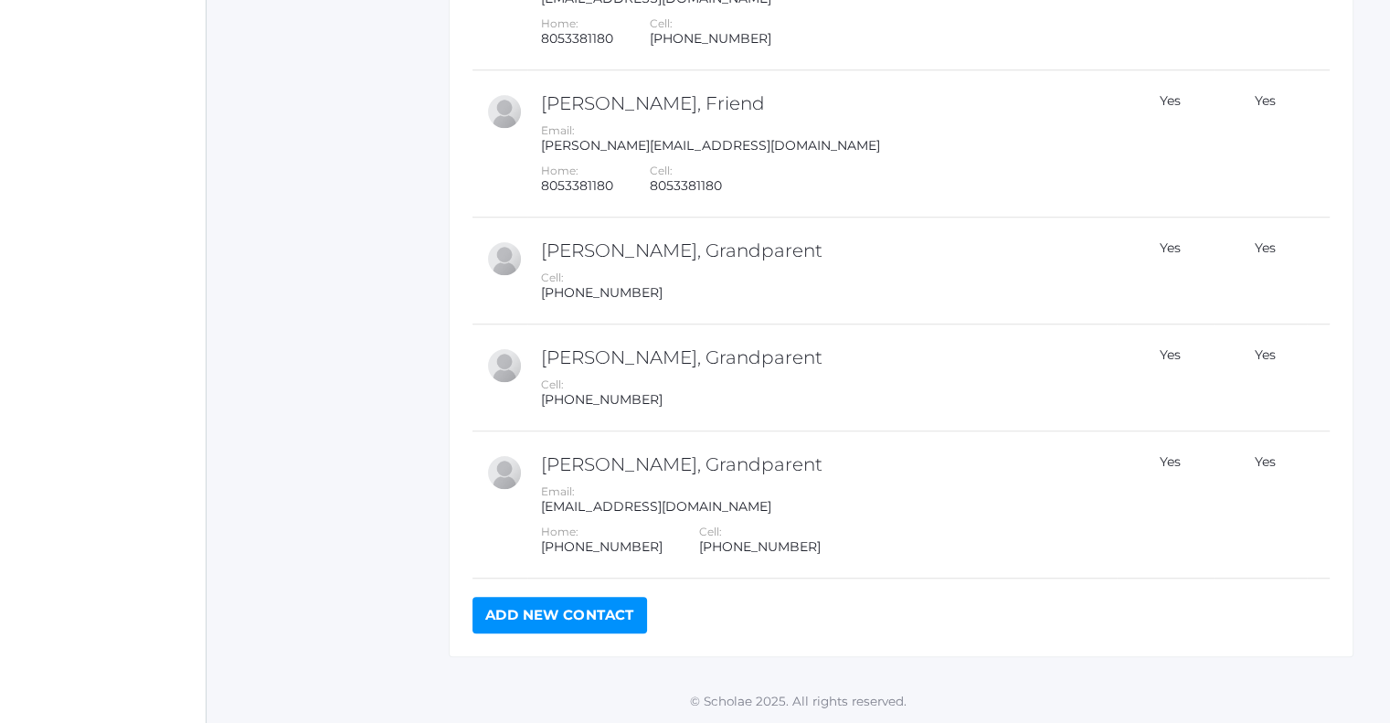
click at [597, 628] on link "Add New Contact" at bounding box center [559, 615] width 174 height 37
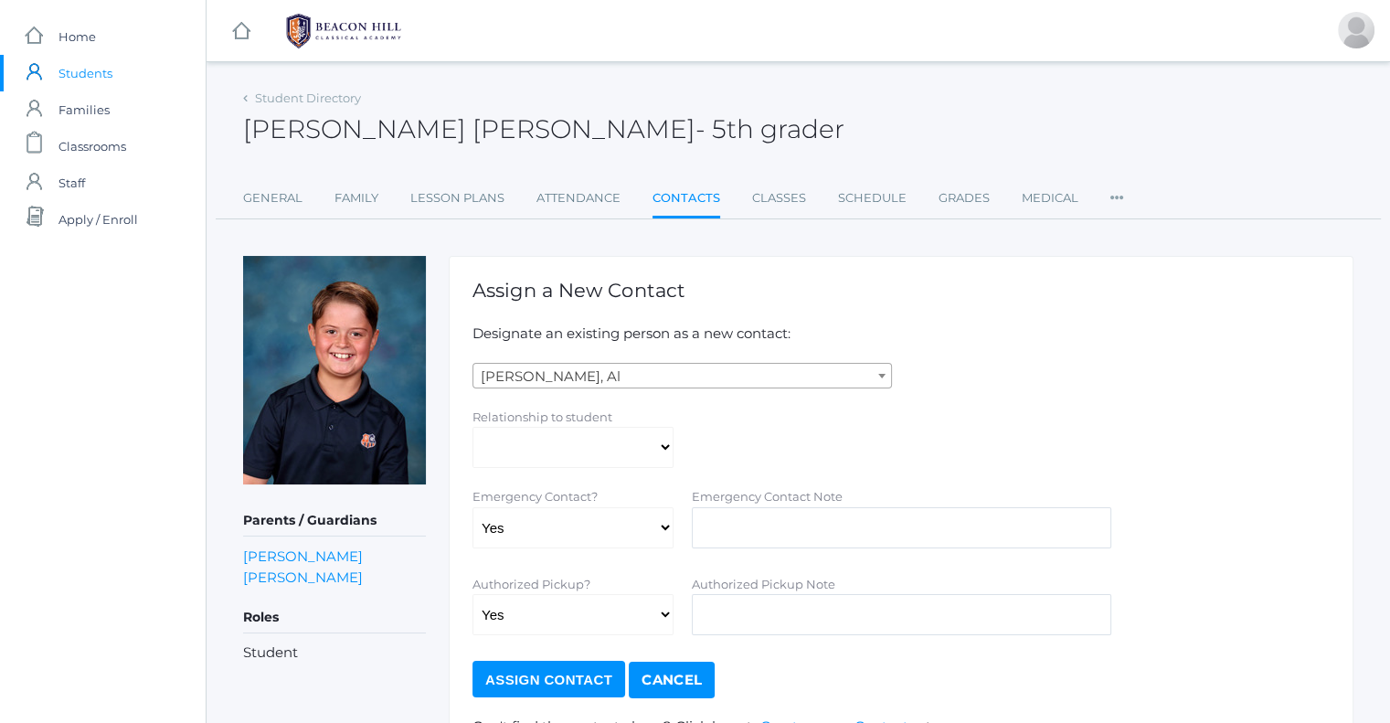
click at [597, 380] on span "[PERSON_NAME], Al" at bounding box center [682, 377] width 418 height 26
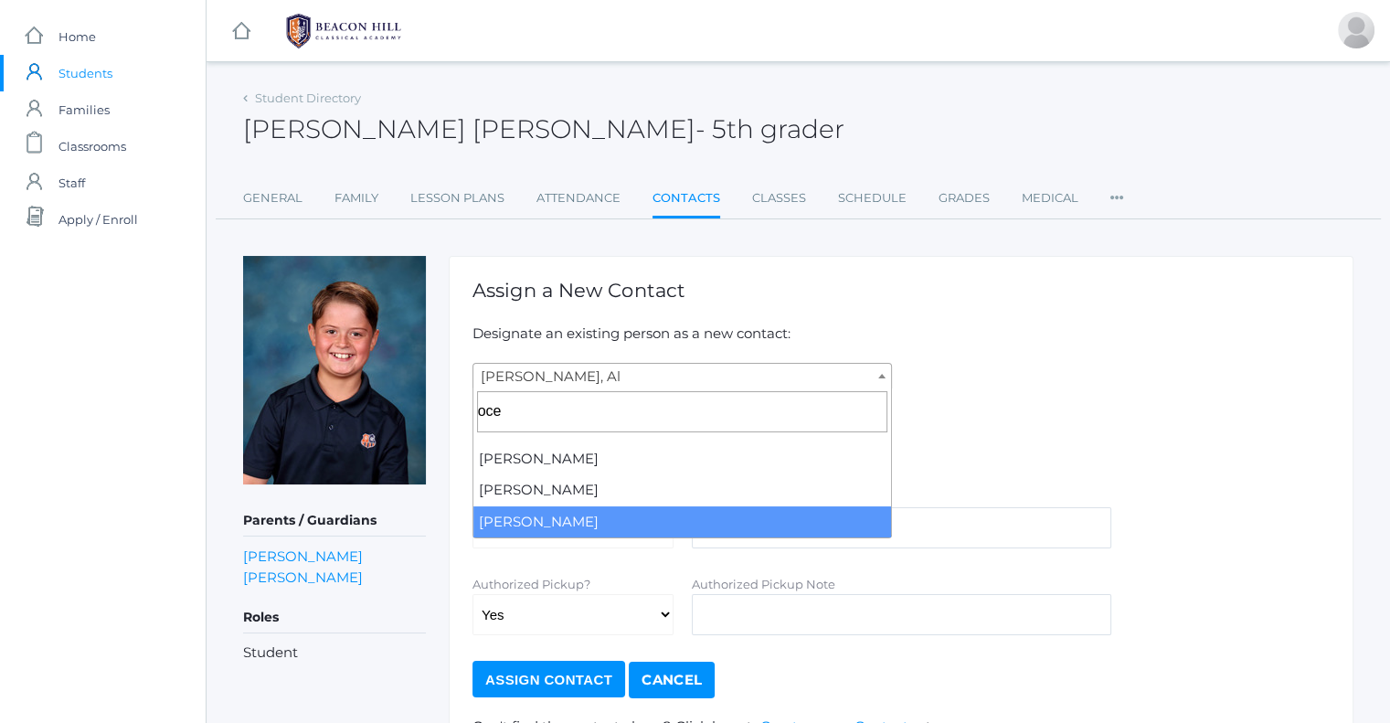
type input "oce"
select select "3613"
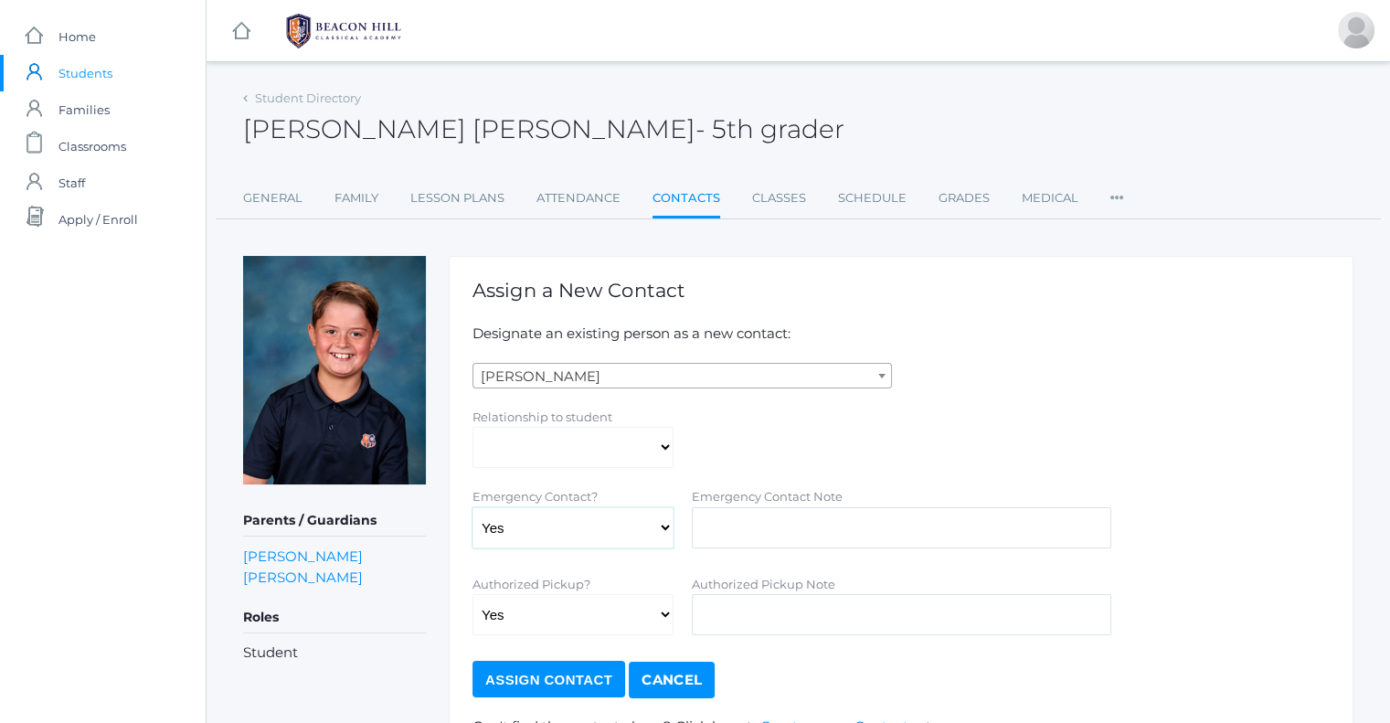
click at [657, 531] on select "Yes No" at bounding box center [572, 527] width 201 height 41
select select "false"
click at [472, 507] on select "Yes No" at bounding box center [572, 527] width 201 height 41
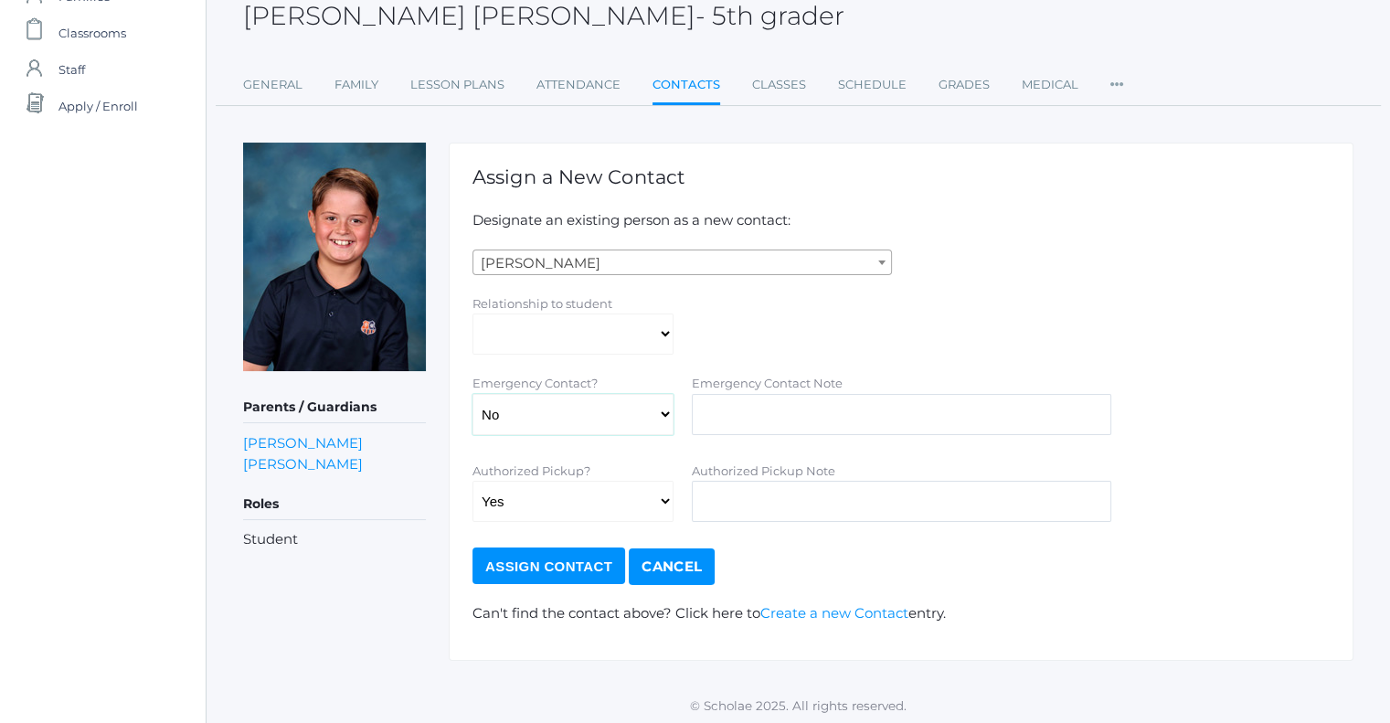
scroll to position [116, 0]
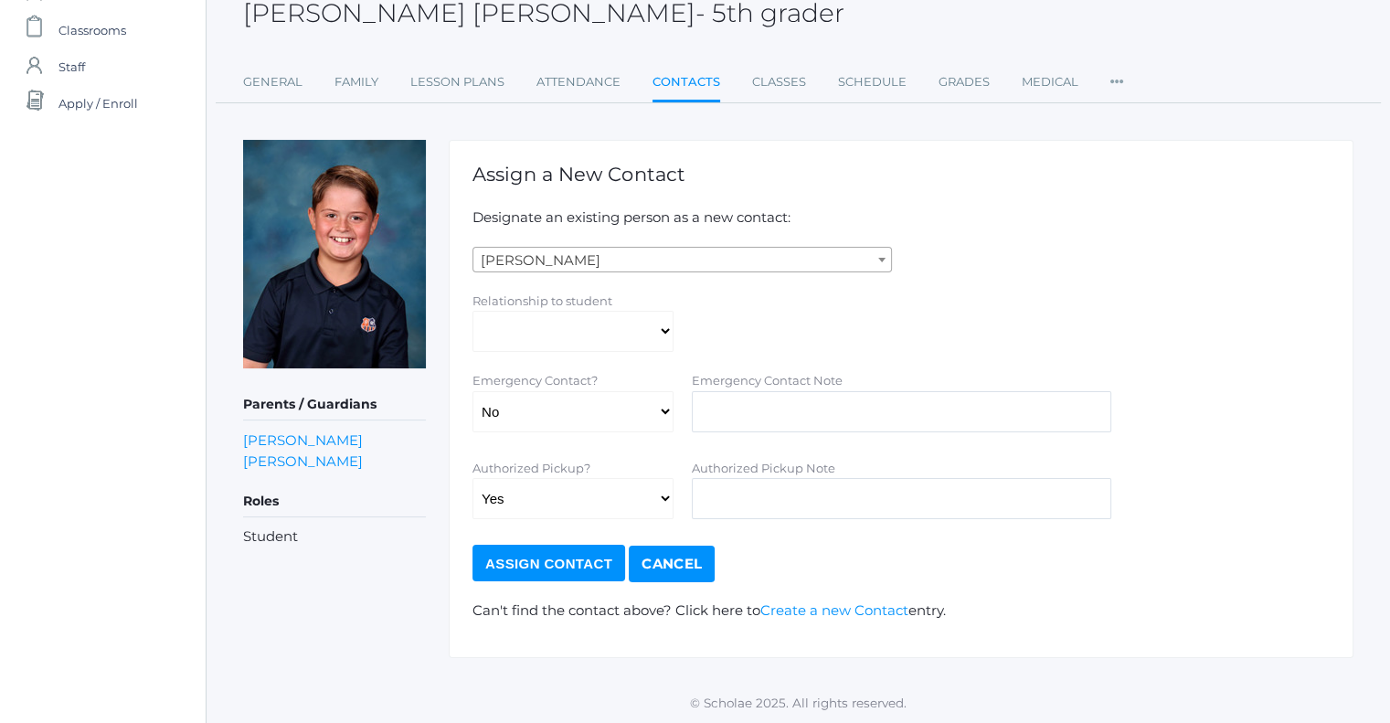
click at [594, 573] on input "Assign Contact" at bounding box center [548, 563] width 153 height 37
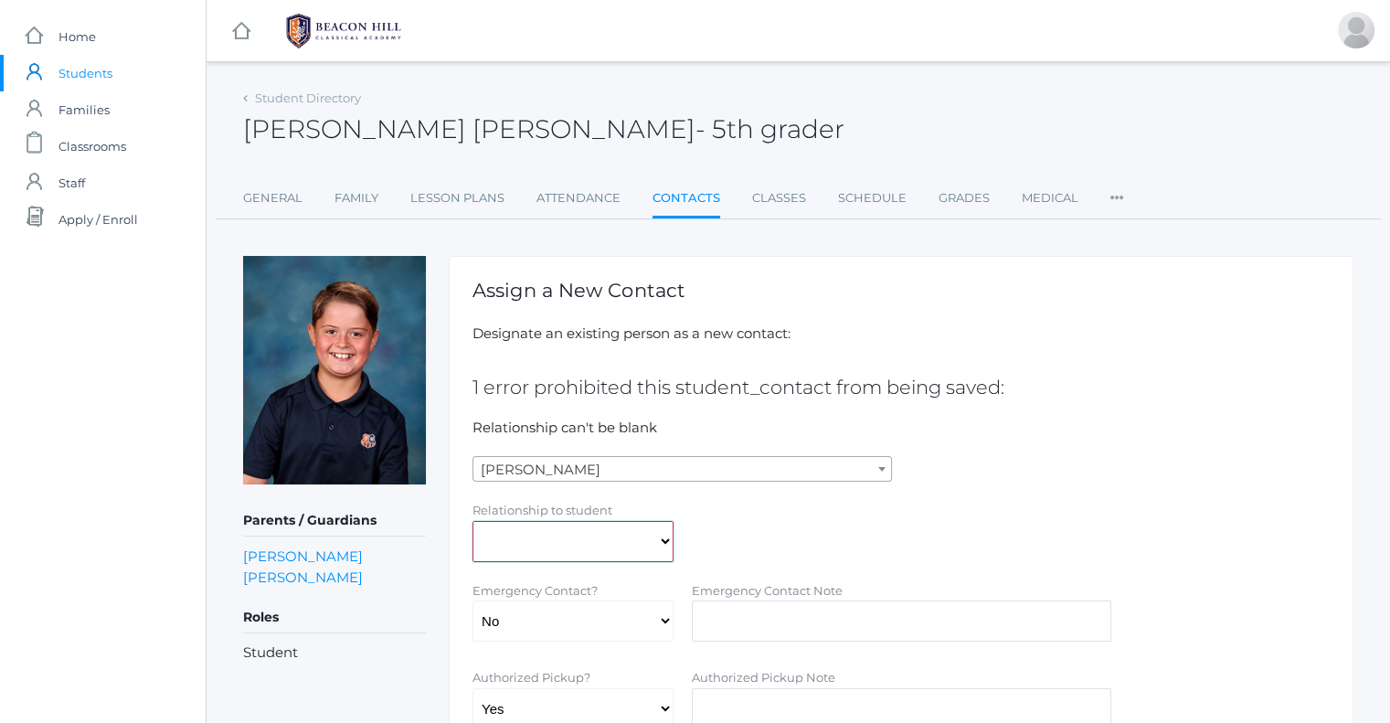
click at [577, 542] on select "Aunt Birth Mom Brother Father Friend Grandparent Guardian Mother Other Sister S…" at bounding box center [572, 541] width 201 height 41
select select "Friend"
click at [472, 521] on select "Aunt Birth Mom Brother Father Friend Grandparent Guardian Mother Other Sister S…" at bounding box center [572, 541] width 201 height 41
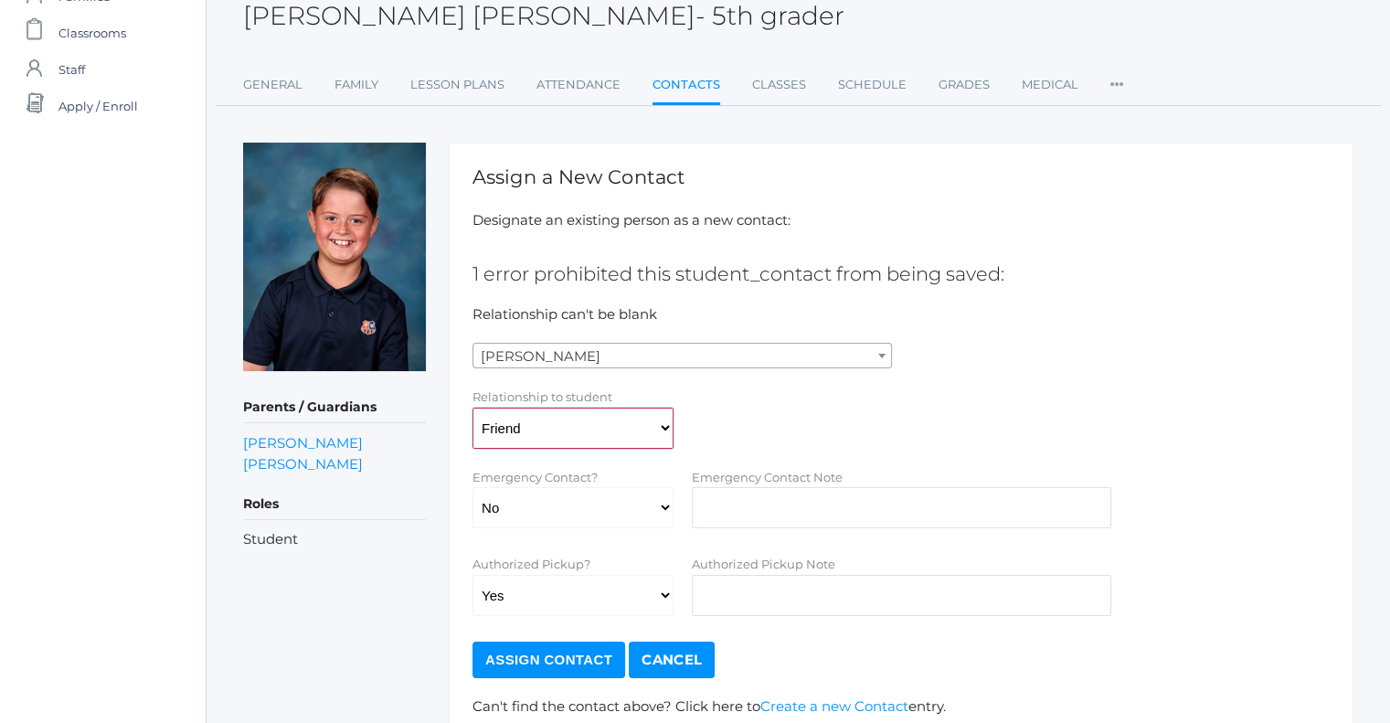
scroll to position [210, 0]
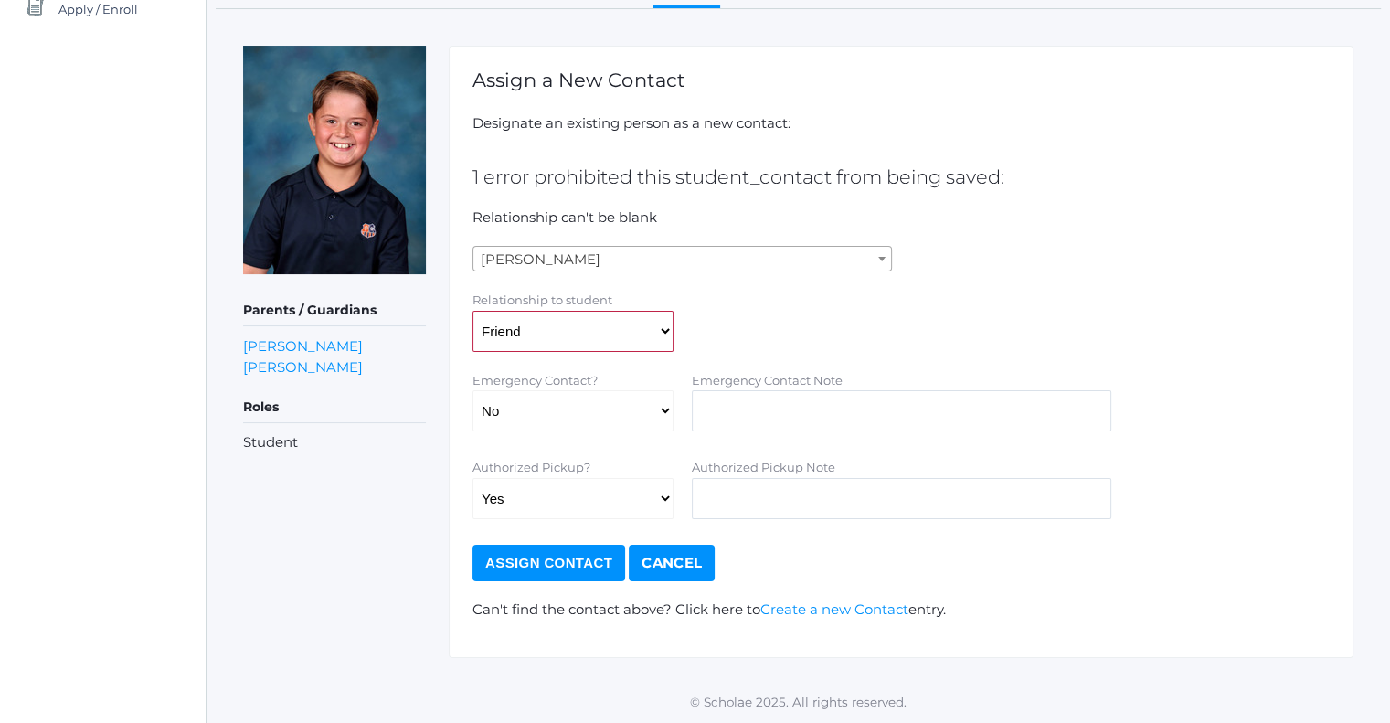
click at [536, 553] on input "Assign Contact" at bounding box center [548, 563] width 153 height 37
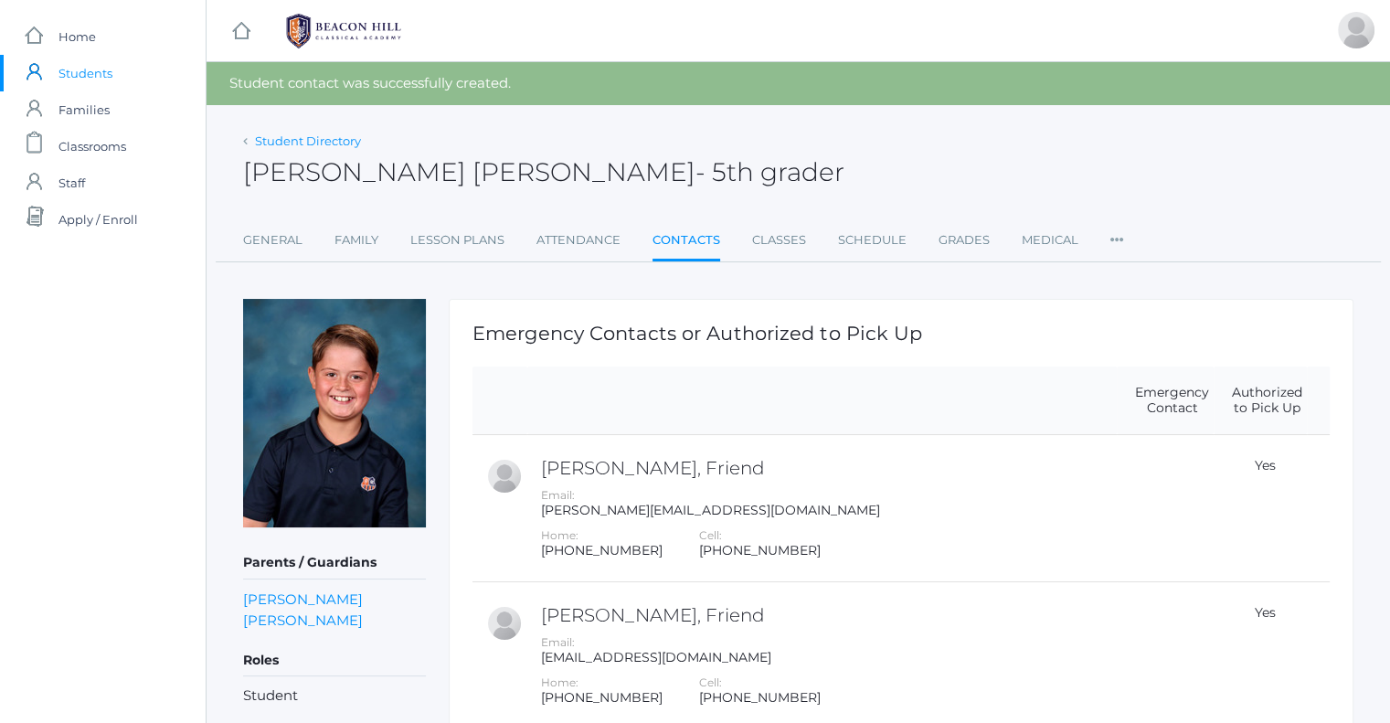
click at [340, 139] on link "Student Directory" at bounding box center [308, 140] width 106 height 15
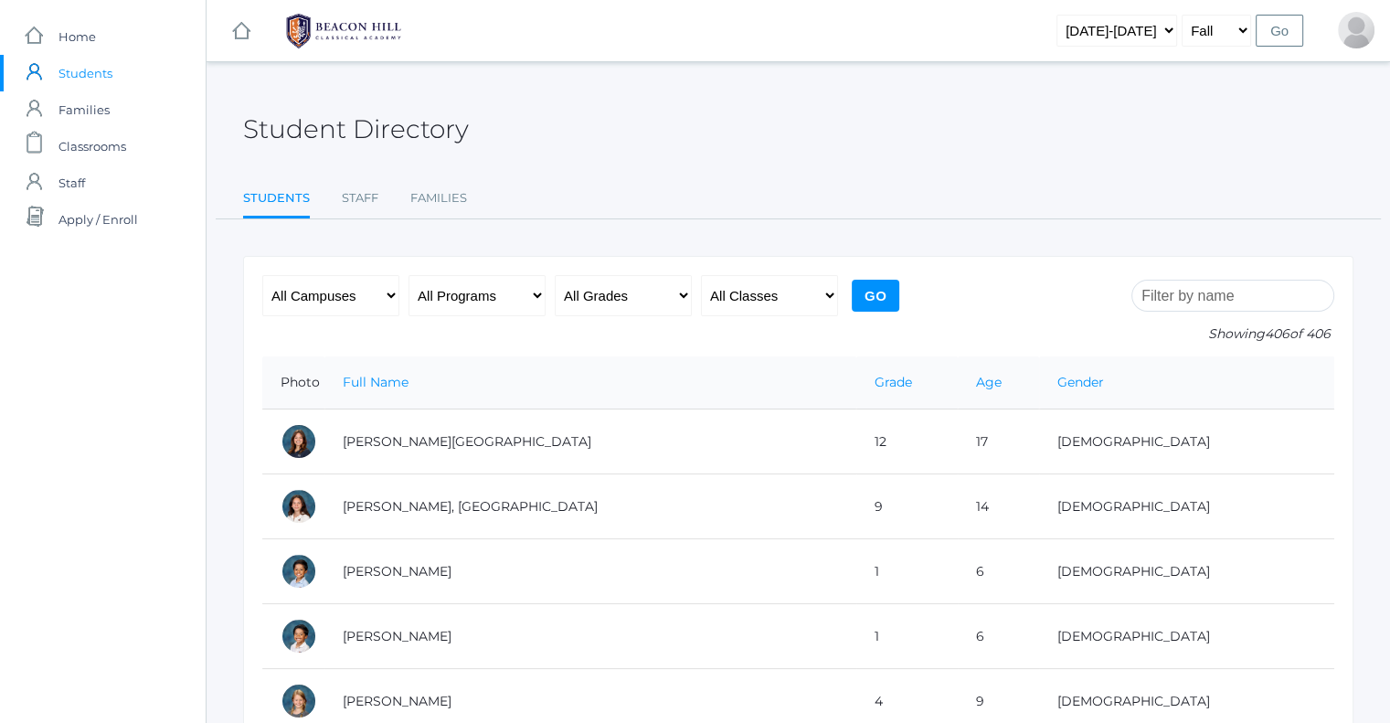
click at [99, 72] on span "Students" at bounding box center [85, 73] width 54 height 37
click at [35, 64] on rect at bounding box center [33, 72] width 22 height 22
click at [81, 37] on span "Home" at bounding box center [76, 36] width 37 height 37
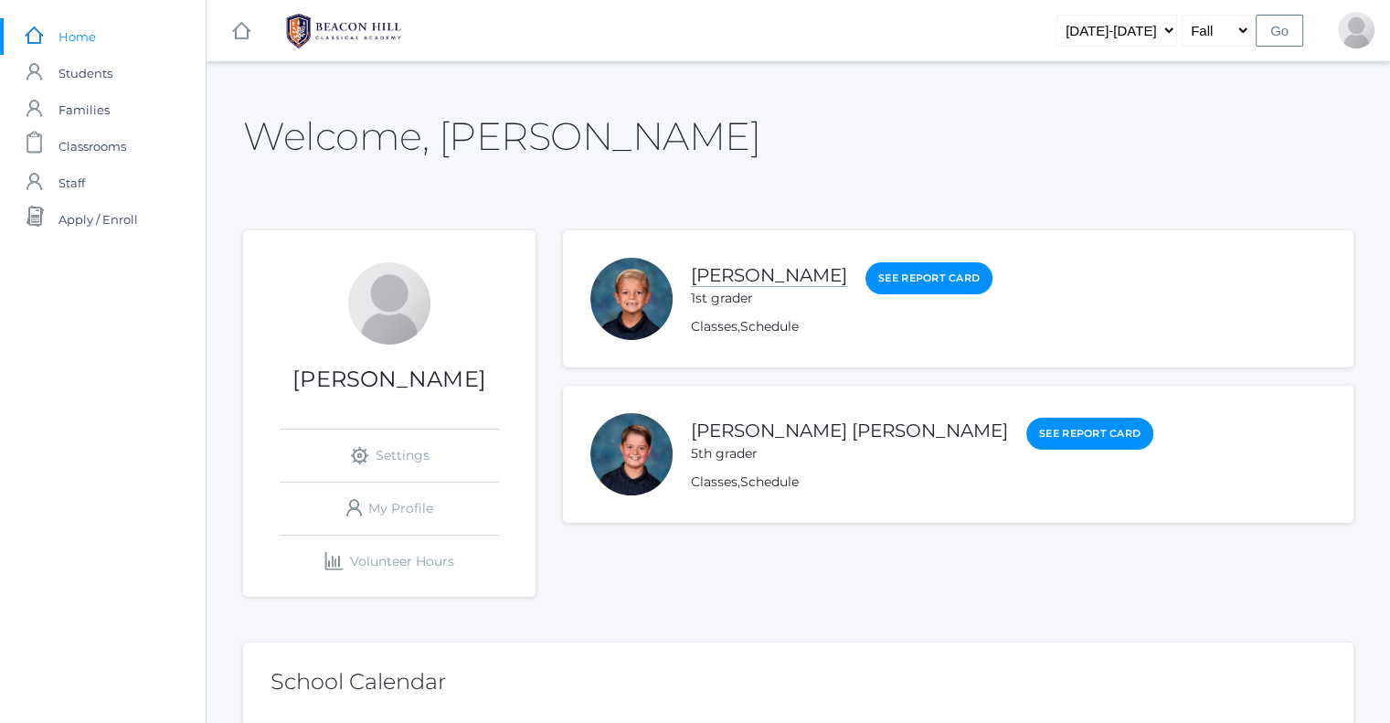
click at [751, 276] on link "[PERSON_NAME]" at bounding box center [769, 275] width 156 height 23
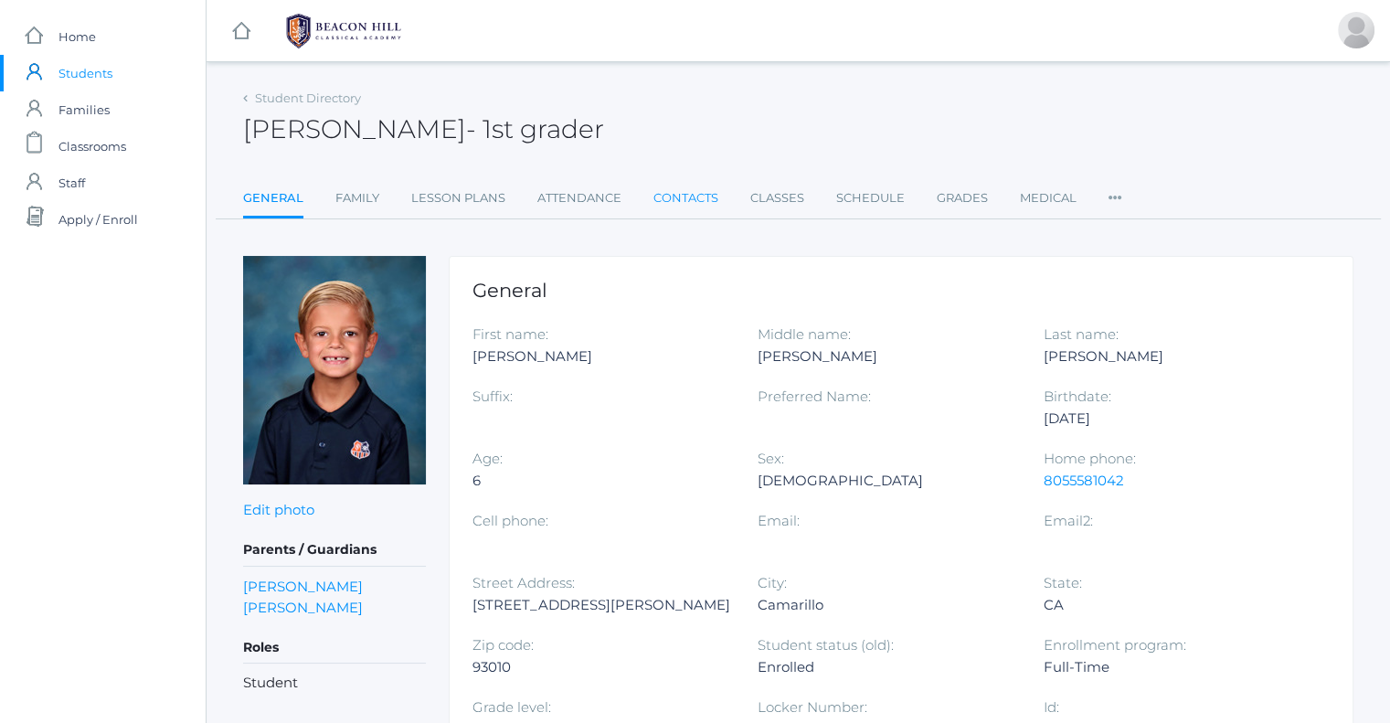
click at [658, 207] on link "Contacts" at bounding box center [685, 198] width 65 height 37
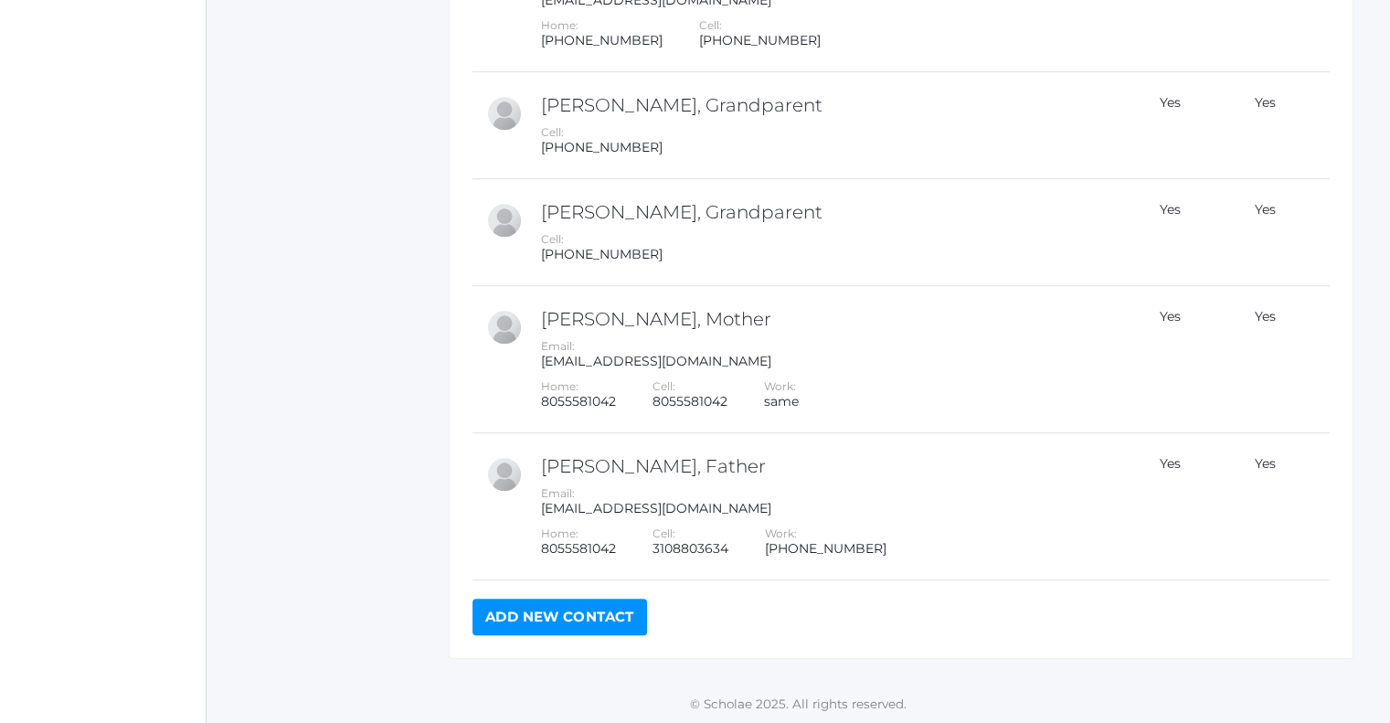
scroll to position [1066, 0]
click at [603, 609] on link "Add New Contact" at bounding box center [559, 614] width 174 height 37
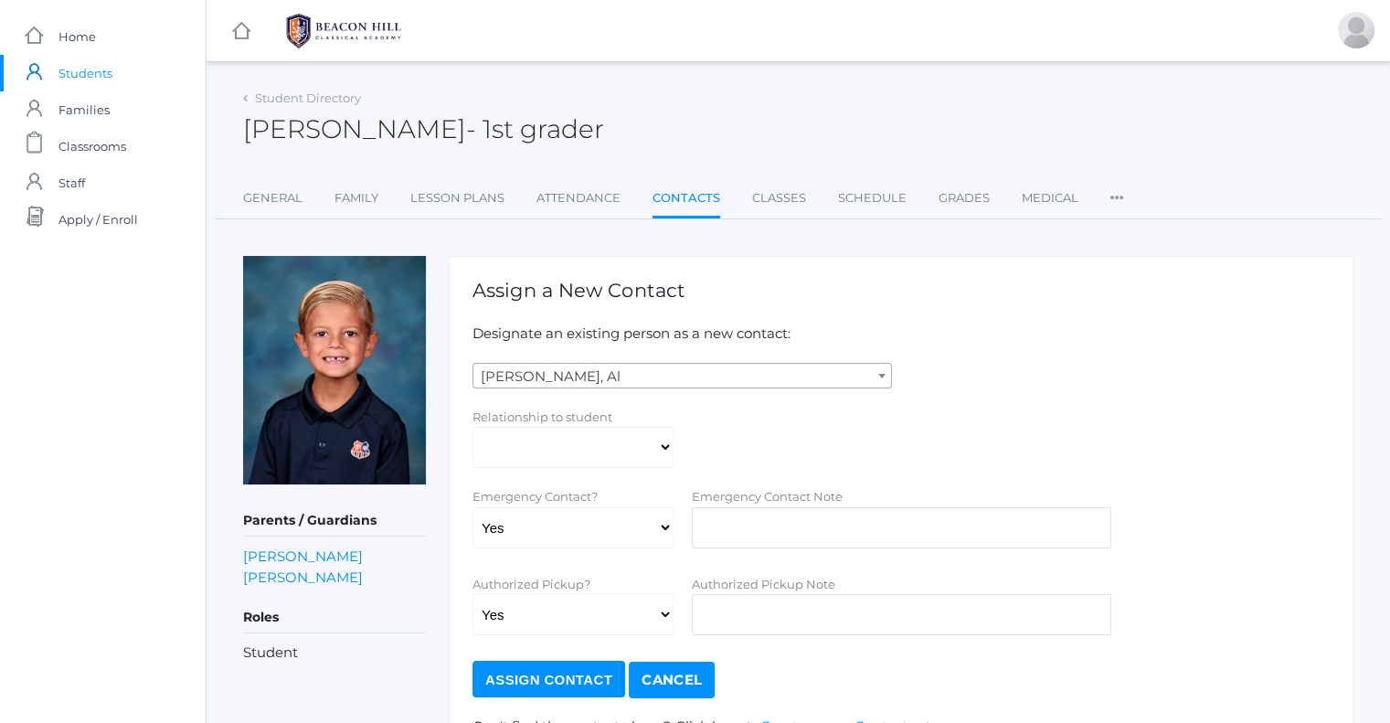
click at [620, 377] on span "[PERSON_NAME], Al" at bounding box center [682, 377] width 418 height 26
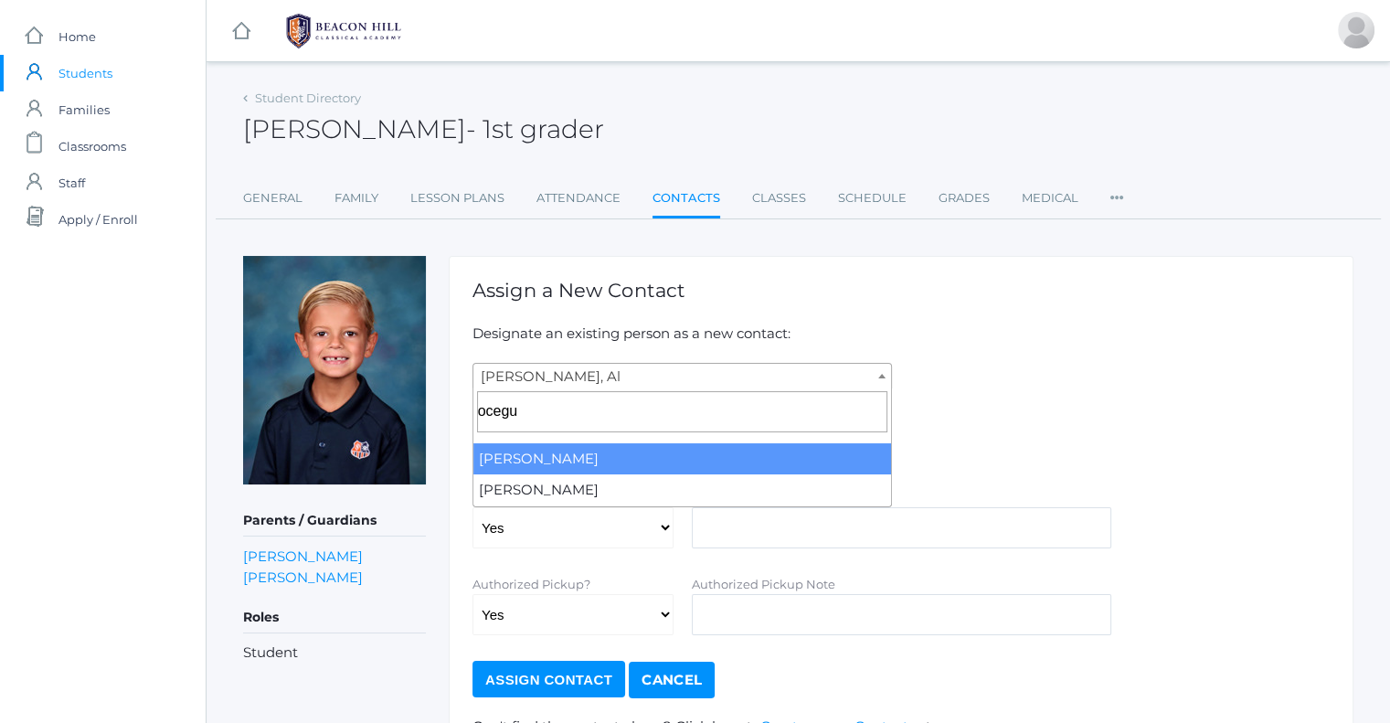
type input "ocegu"
select select "2522"
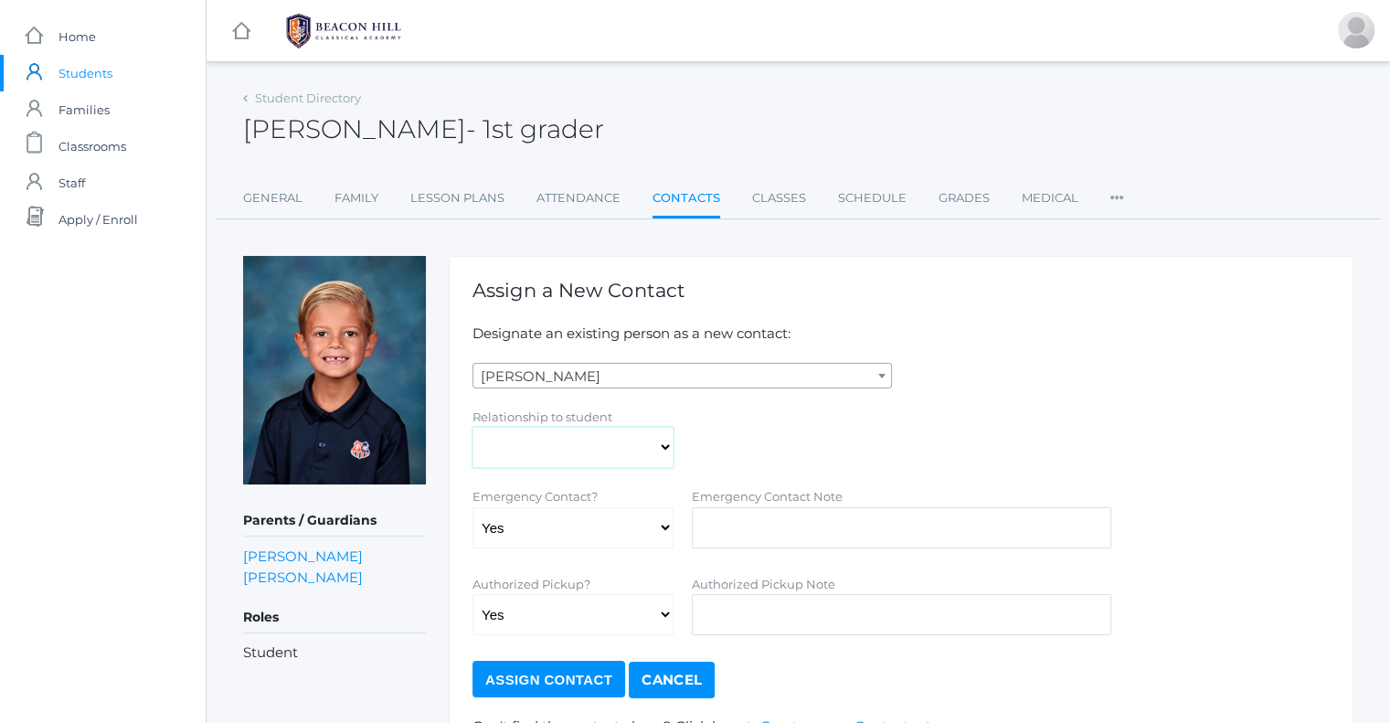
click at [579, 457] on select "Aunt Birth Mom Brother Father Friend Grandparent Guardian Mother Other Sister S…" at bounding box center [572, 447] width 201 height 41
select select "Friend"
click at [472, 427] on select "Aunt Birth Mom Brother Father Friend Grandparent Guardian Mother Other Sister S…" at bounding box center [572, 447] width 201 height 41
click at [582, 523] on select "Yes No" at bounding box center [572, 527] width 201 height 41
click at [472, 507] on select "Yes No" at bounding box center [572, 527] width 201 height 41
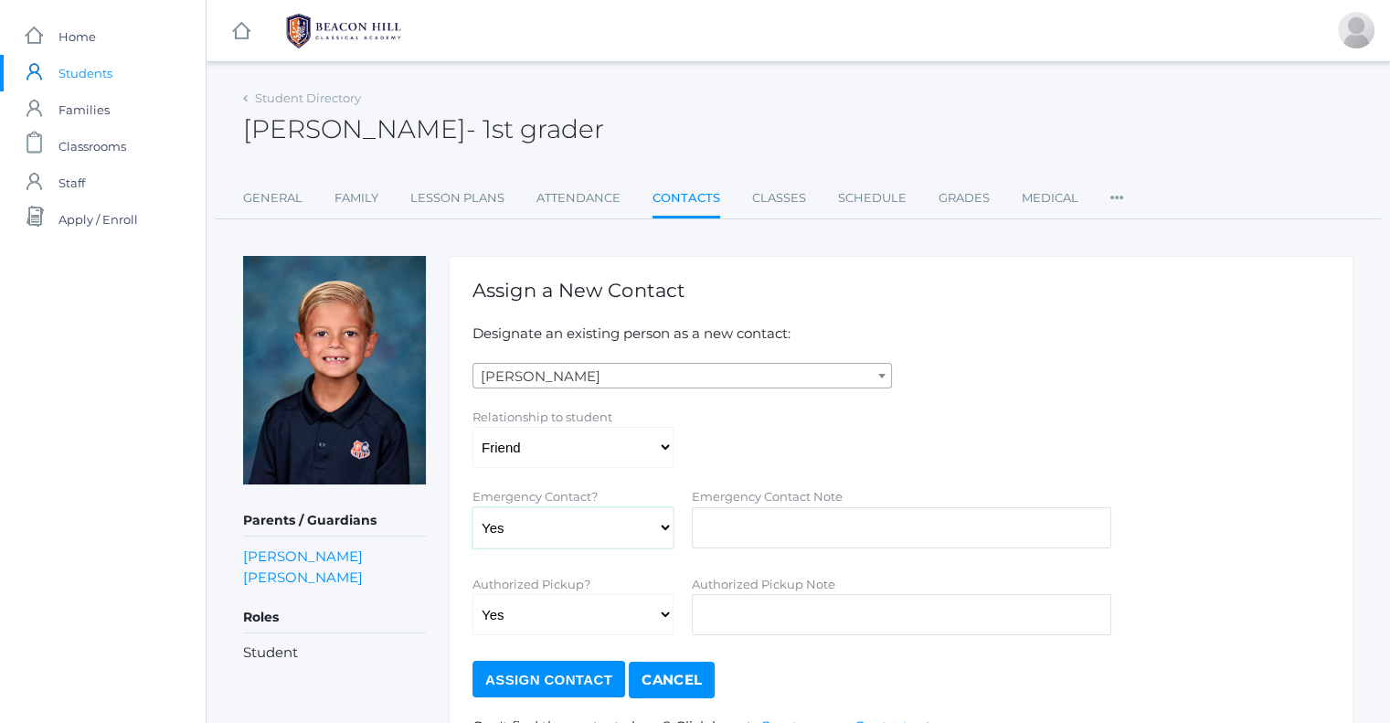
click at [584, 544] on select "Yes No" at bounding box center [572, 527] width 201 height 41
select select "false"
click at [472, 507] on select "Yes No" at bounding box center [572, 527] width 201 height 41
click at [593, 684] on input "Assign Contact" at bounding box center [548, 679] width 153 height 37
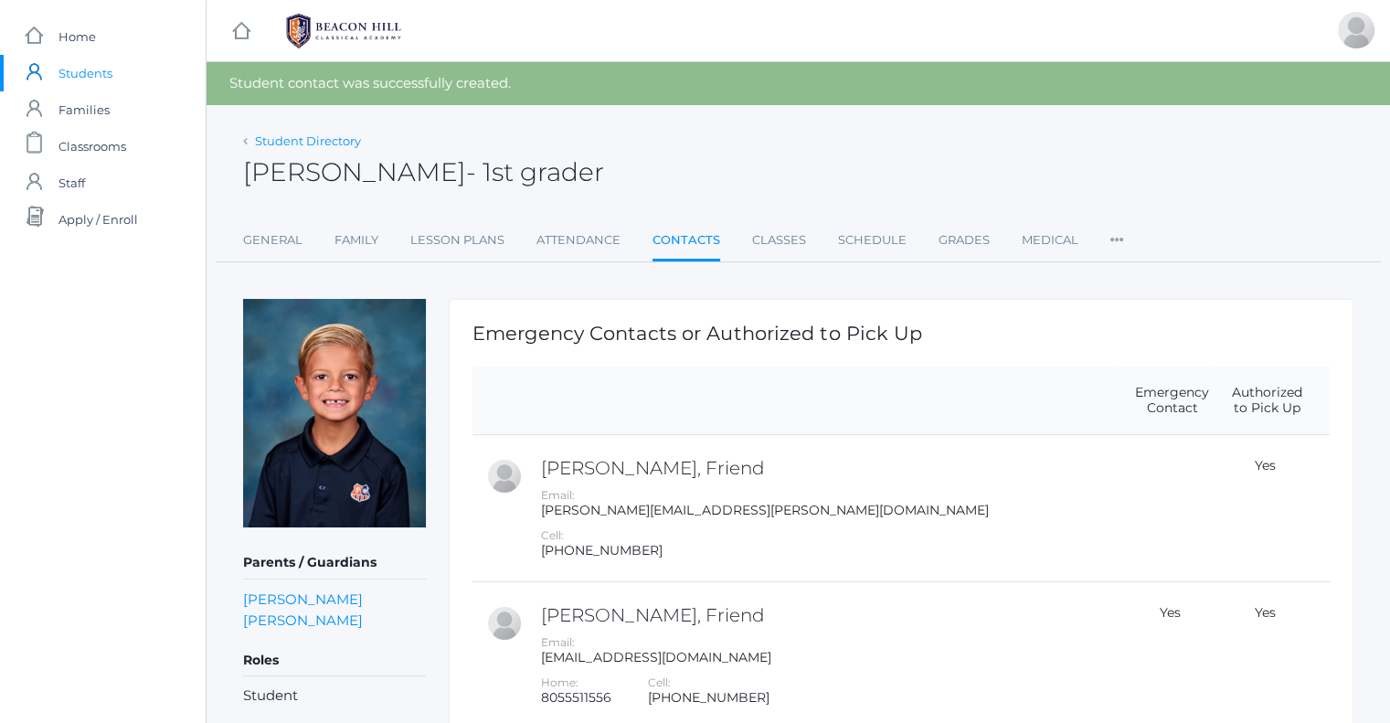
click at [274, 144] on link "Student Directory" at bounding box center [308, 140] width 106 height 15
